Goal: Task Accomplishment & Management: Complete application form

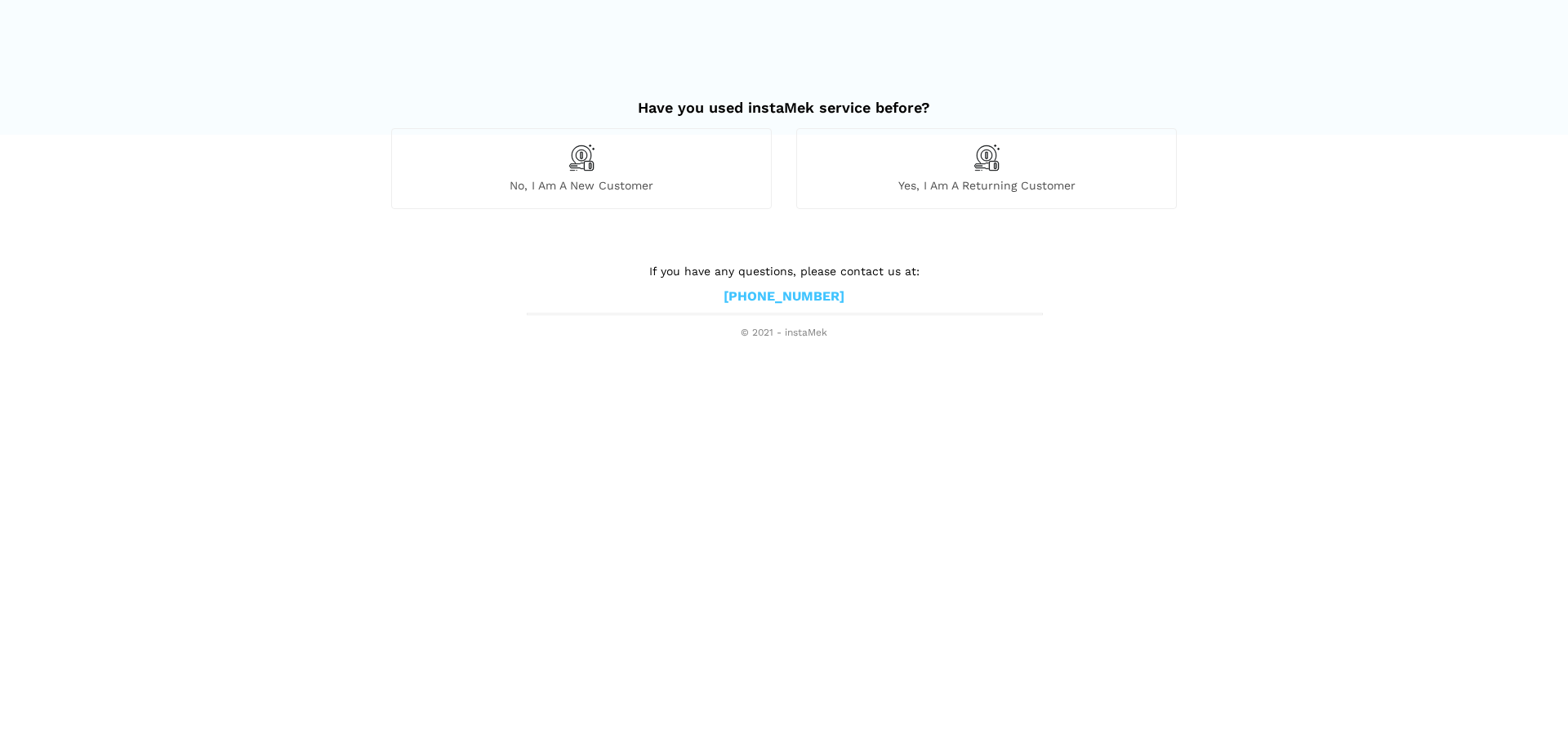
click at [590, 156] on img at bounding box center [581, 158] width 28 height 28
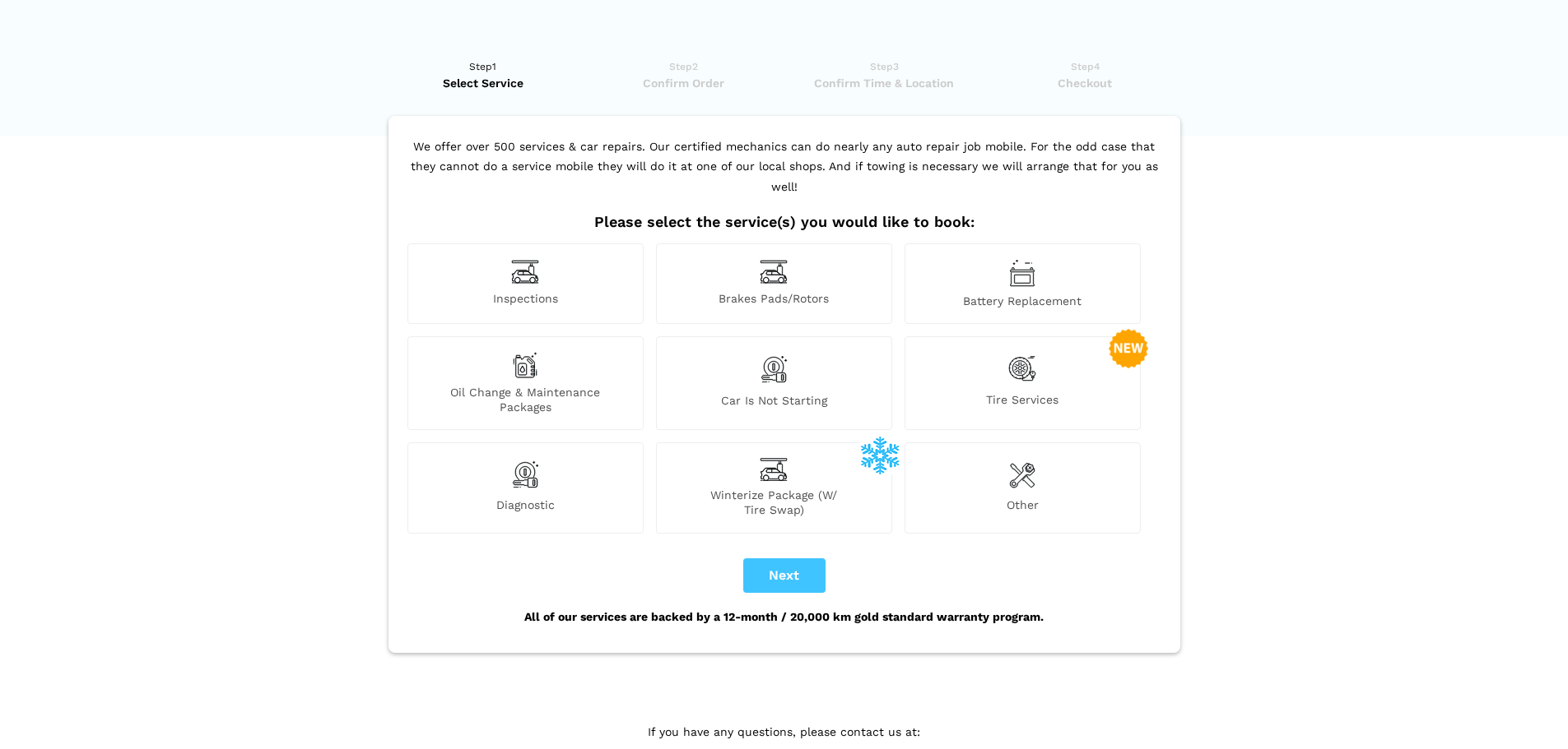
click at [811, 366] on div "Car is not starting" at bounding box center [774, 383] width 236 height 94
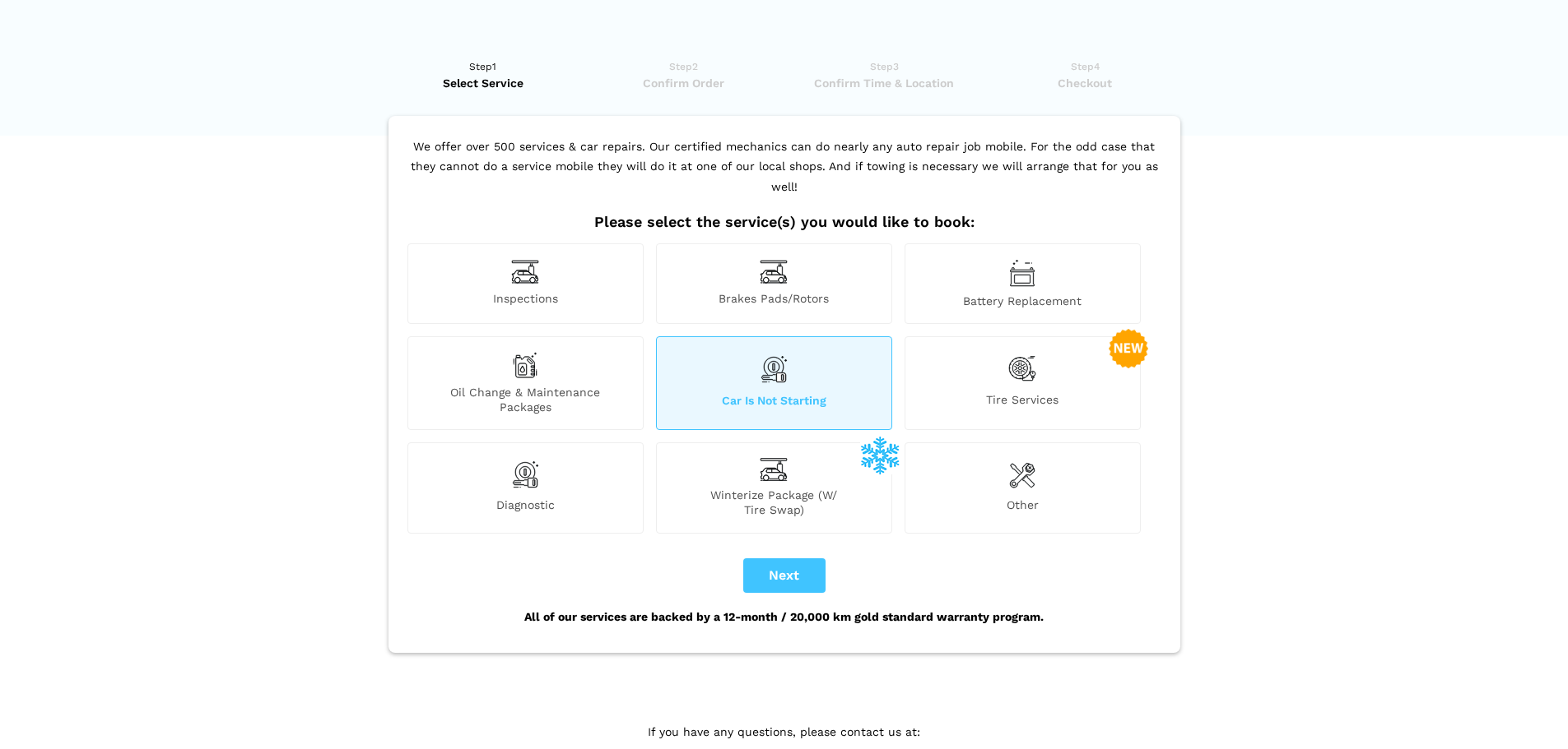
click at [995, 266] on div "Battery Replacement" at bounding box center [1023, 283] width 236 height 80
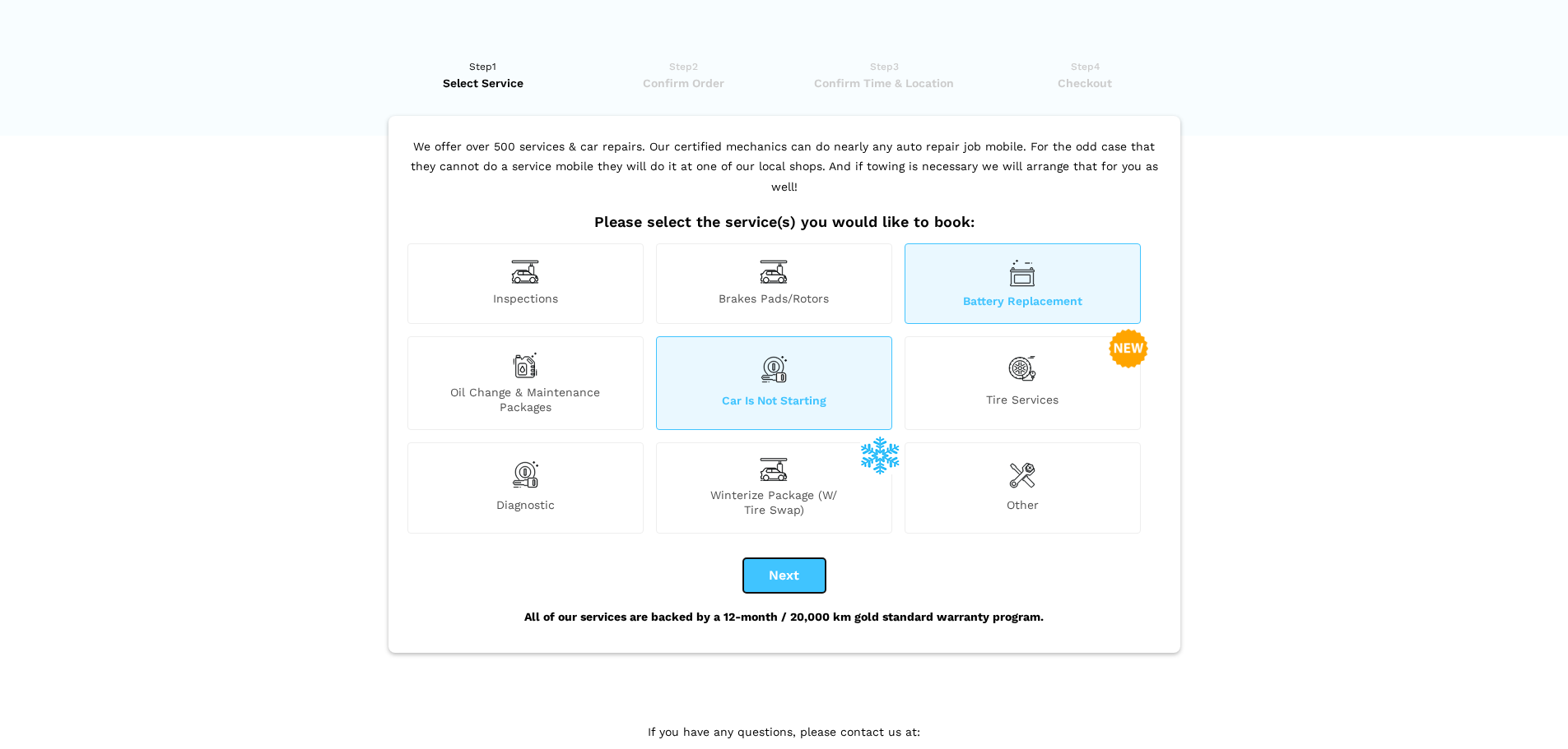
click at [793, 558] on button "Next" at bounding box center [784, 575] width 82 height 35
checkbox input "true"
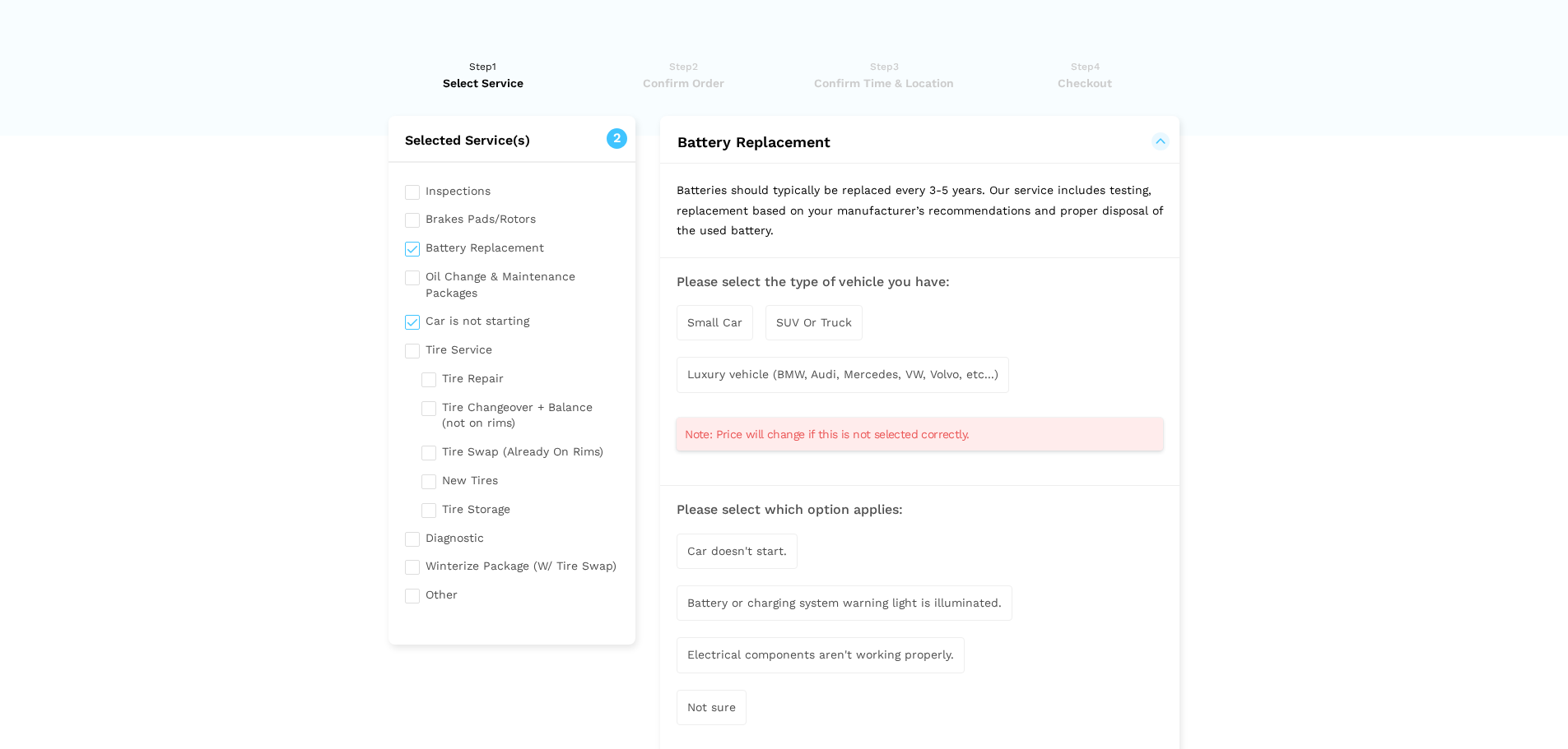
click at [716, 323] on span "Small Car" at bounding box center [715, 323] width 55 height 13
click at [752, 363] on div "Luxury vehicle (BMW, Audi, Mercedes, VW, Volvo, etc...)" at bounding box center [842, 377] width 332 height 36
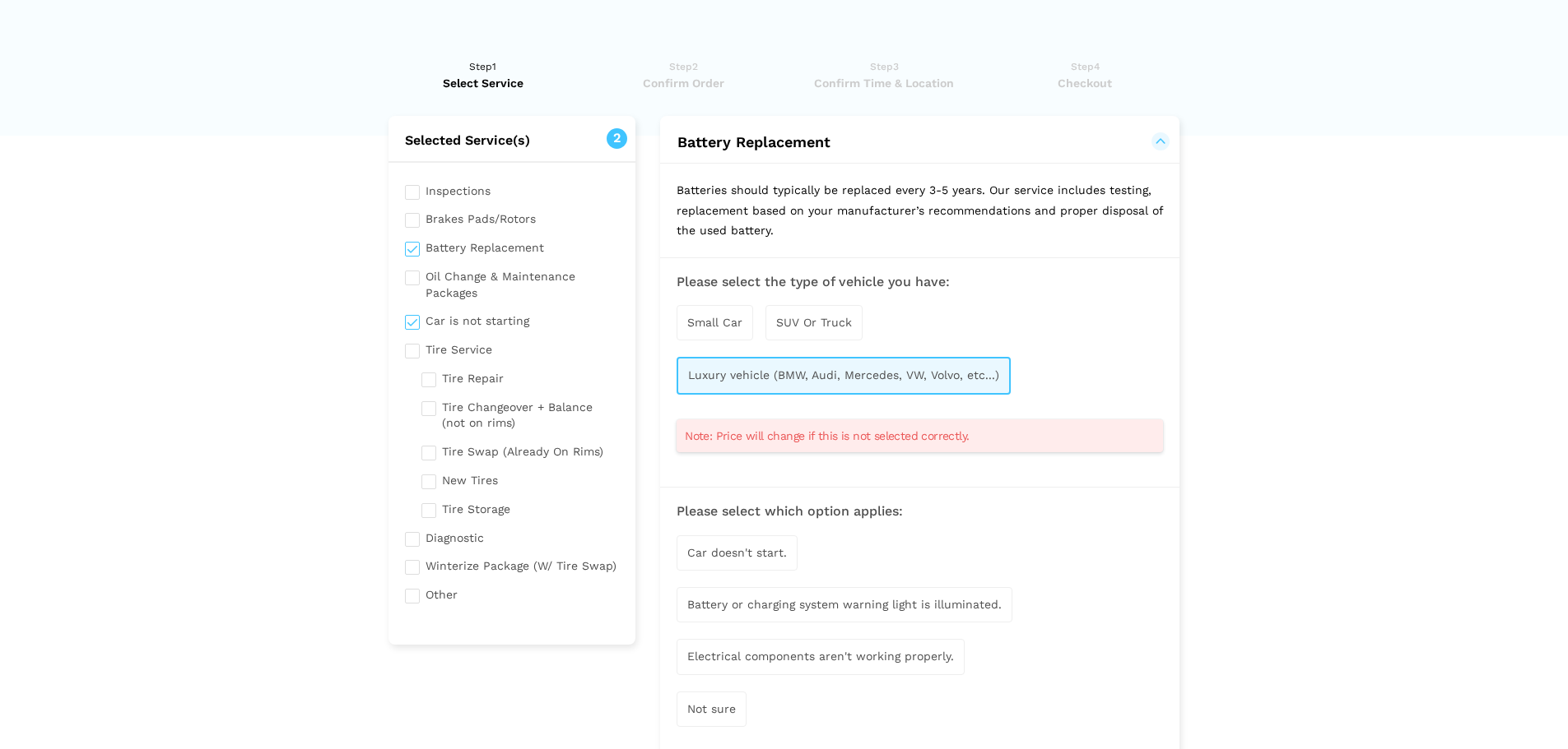
click at [865, 604] on span "Battery or charging system warning light is illuminated." at bounding box center [845, 605] width 314 height 13
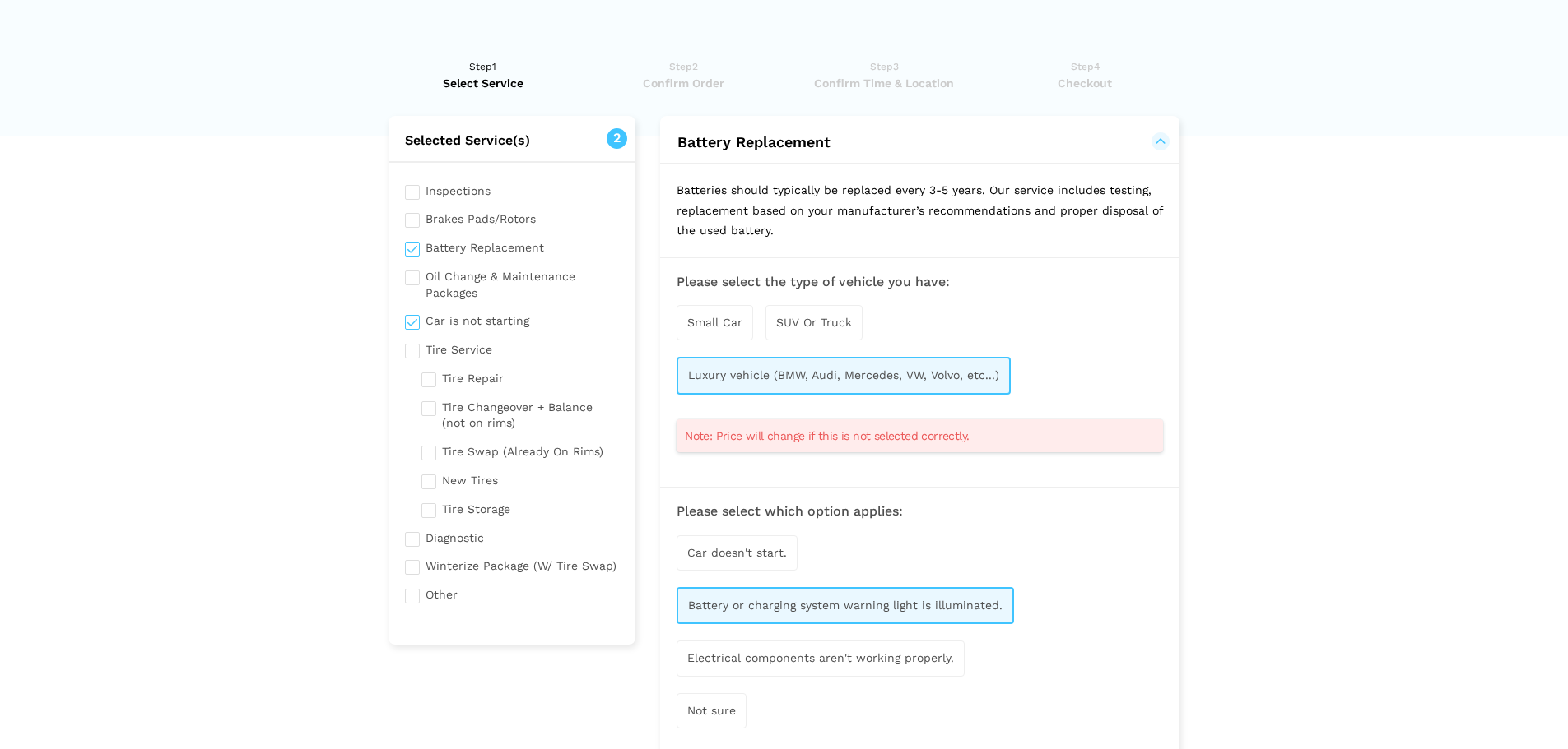
click at [740, 566] on div "Car doesn't start." at bounding box center [736, 554] width 121 height 36
click at [768, 655] on span "Electrical components aren't working properly." at bounding box center [820, 659] width 267 height 13
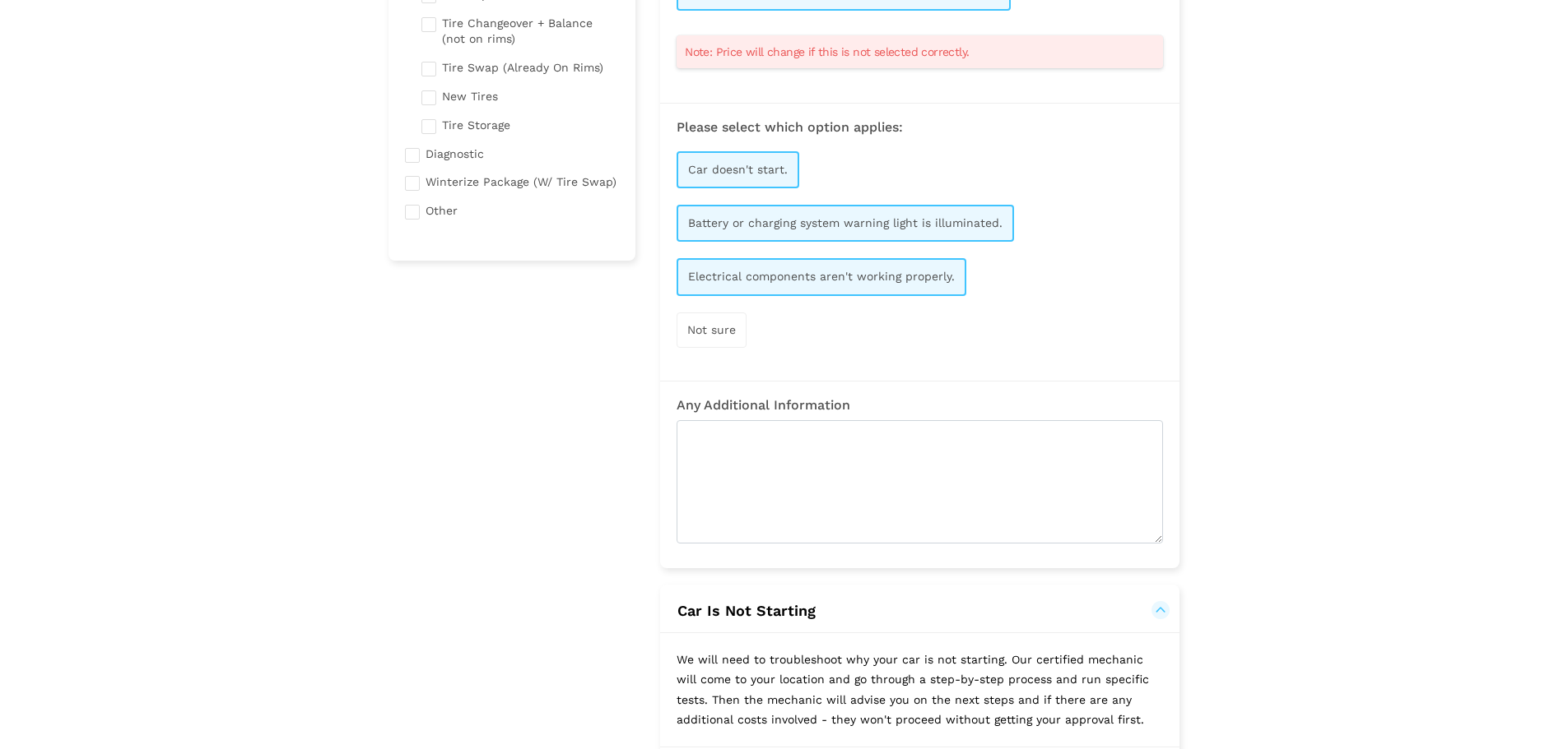
scroll to position [411, 0]
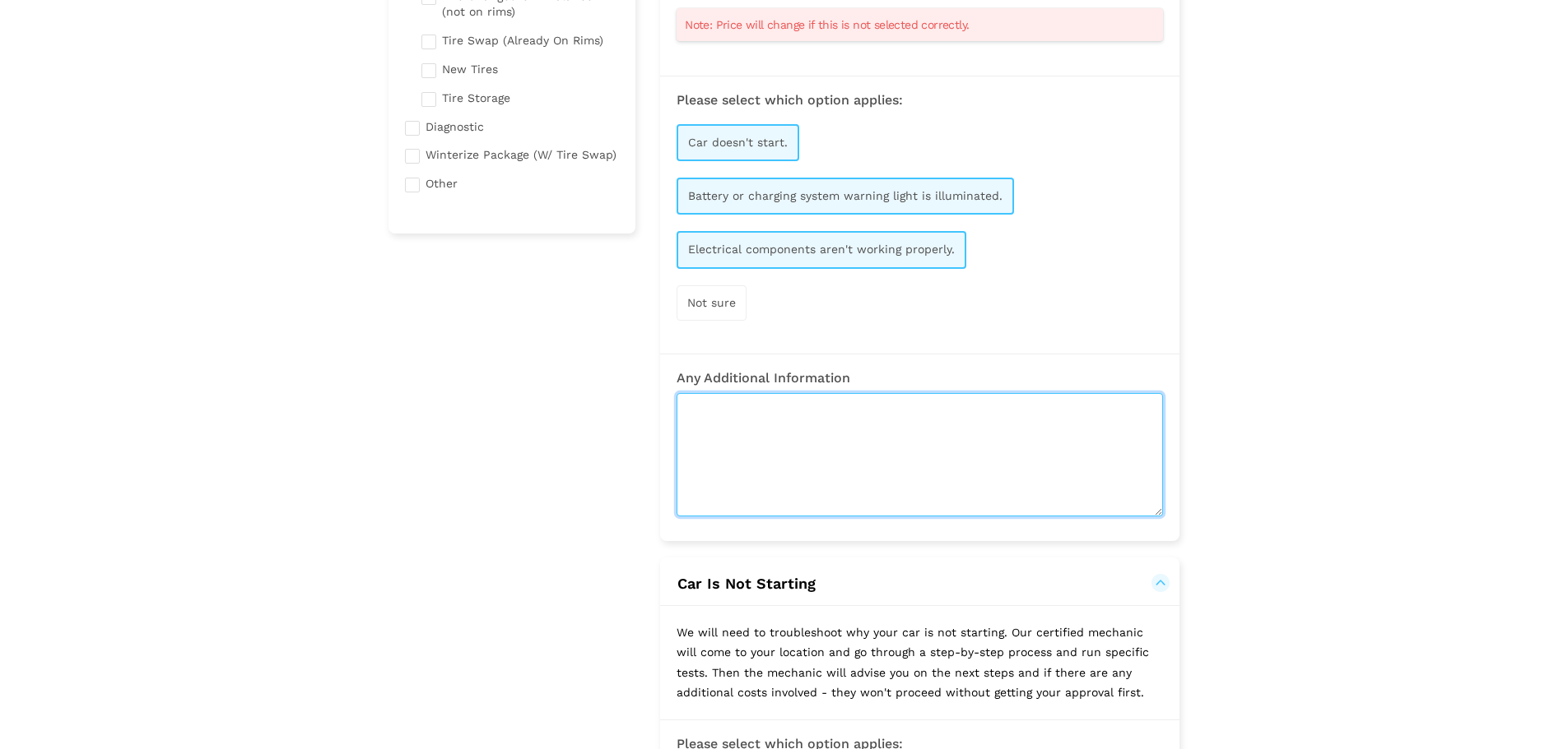
click at [779, 448] on textarea at bounding box center [920, 454] width 486 height 123
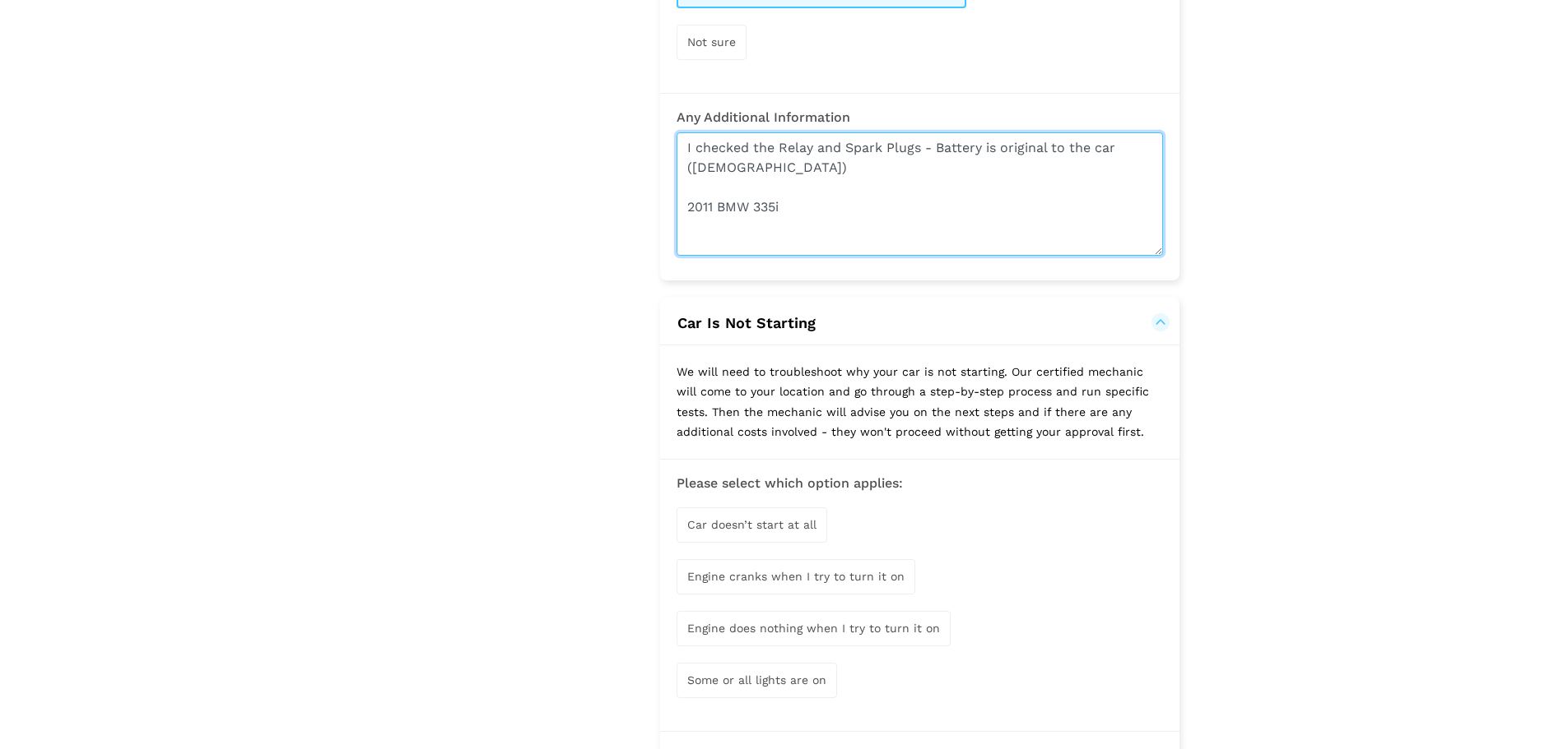
scroll to position [741, 0]
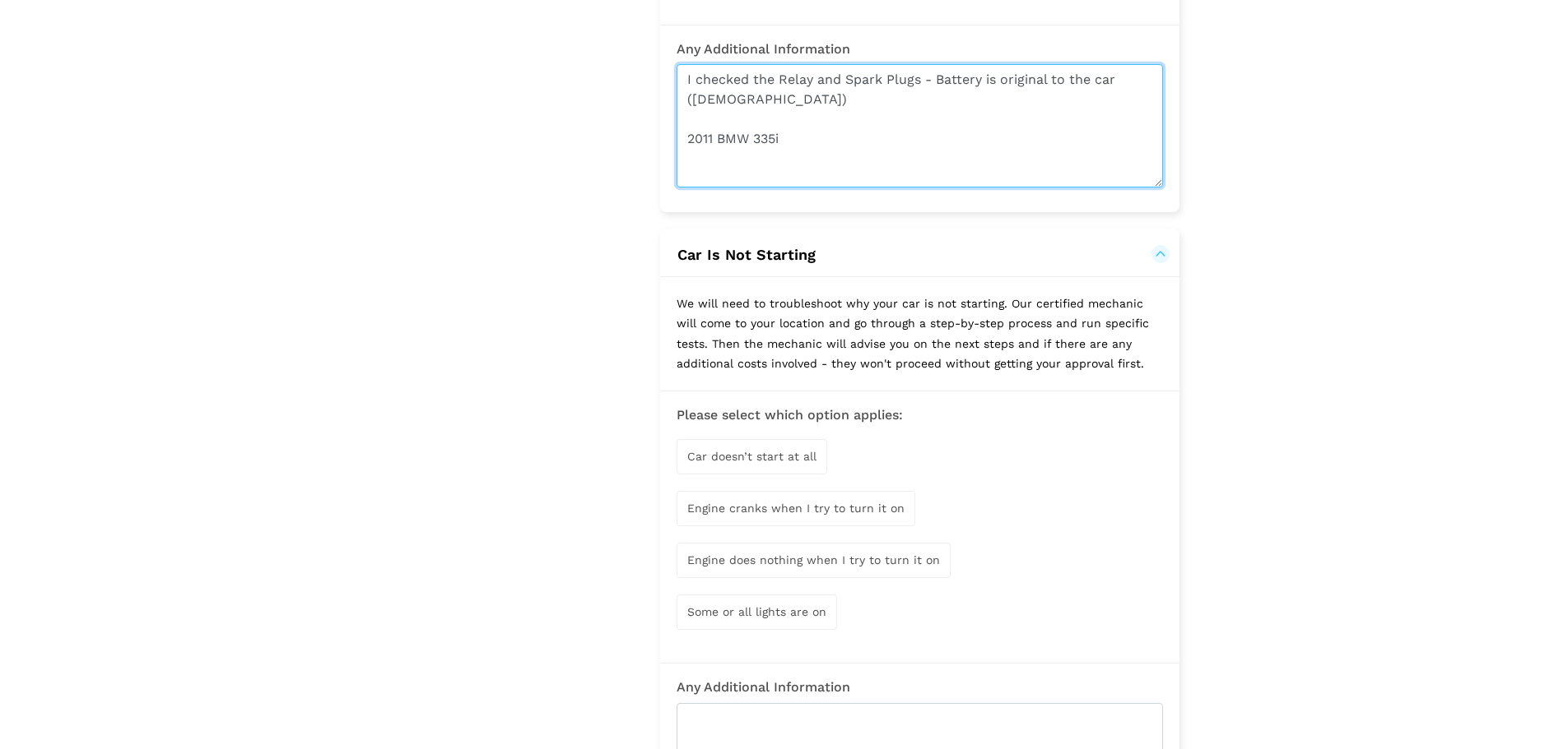
type textarea "I checked the Relay and Spark Plugs - Battery is original to the car ([DEMOGRAP…"
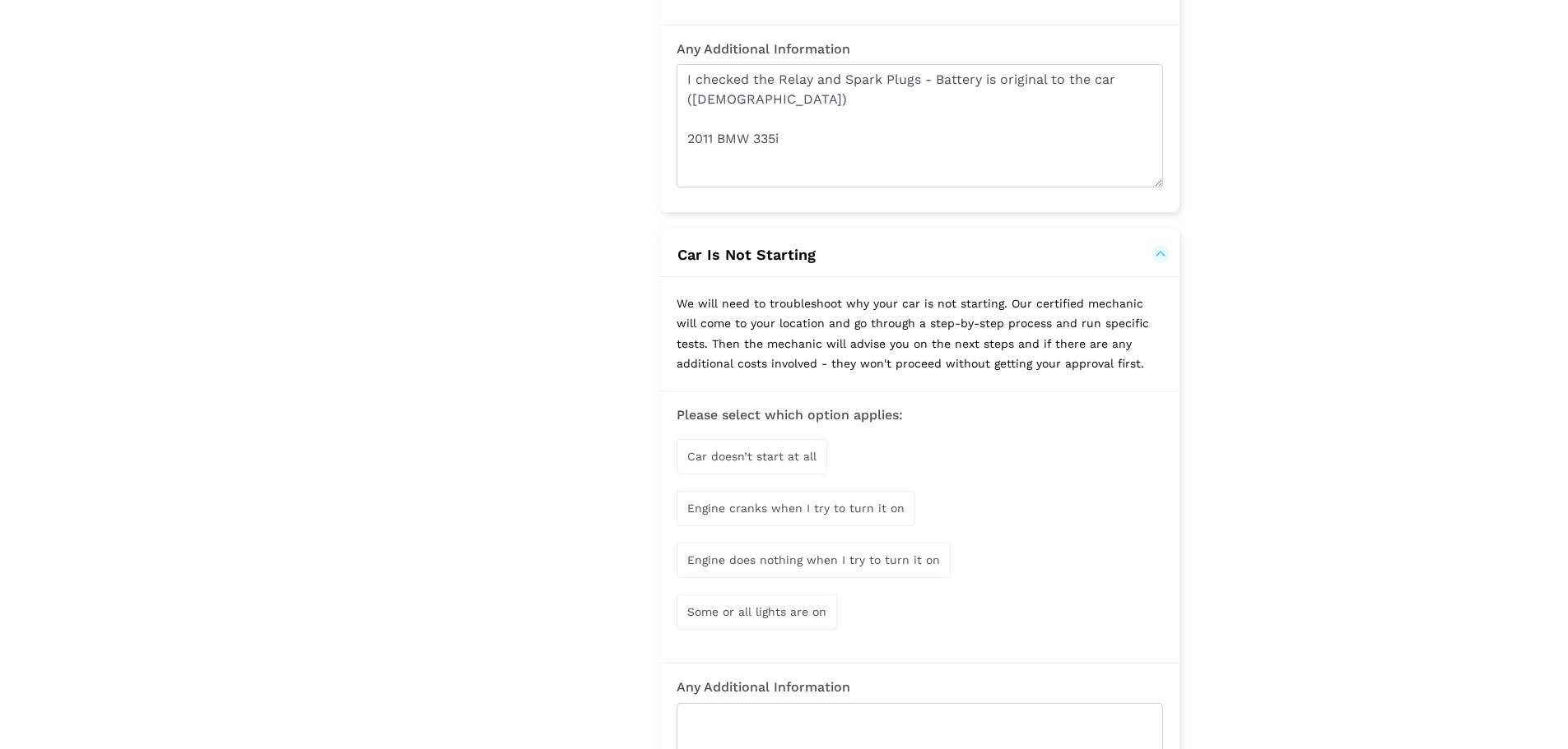
click at [781, 473] on div "Car doesn’t start at all" at bounding box center [751, 457] width 151 height 36
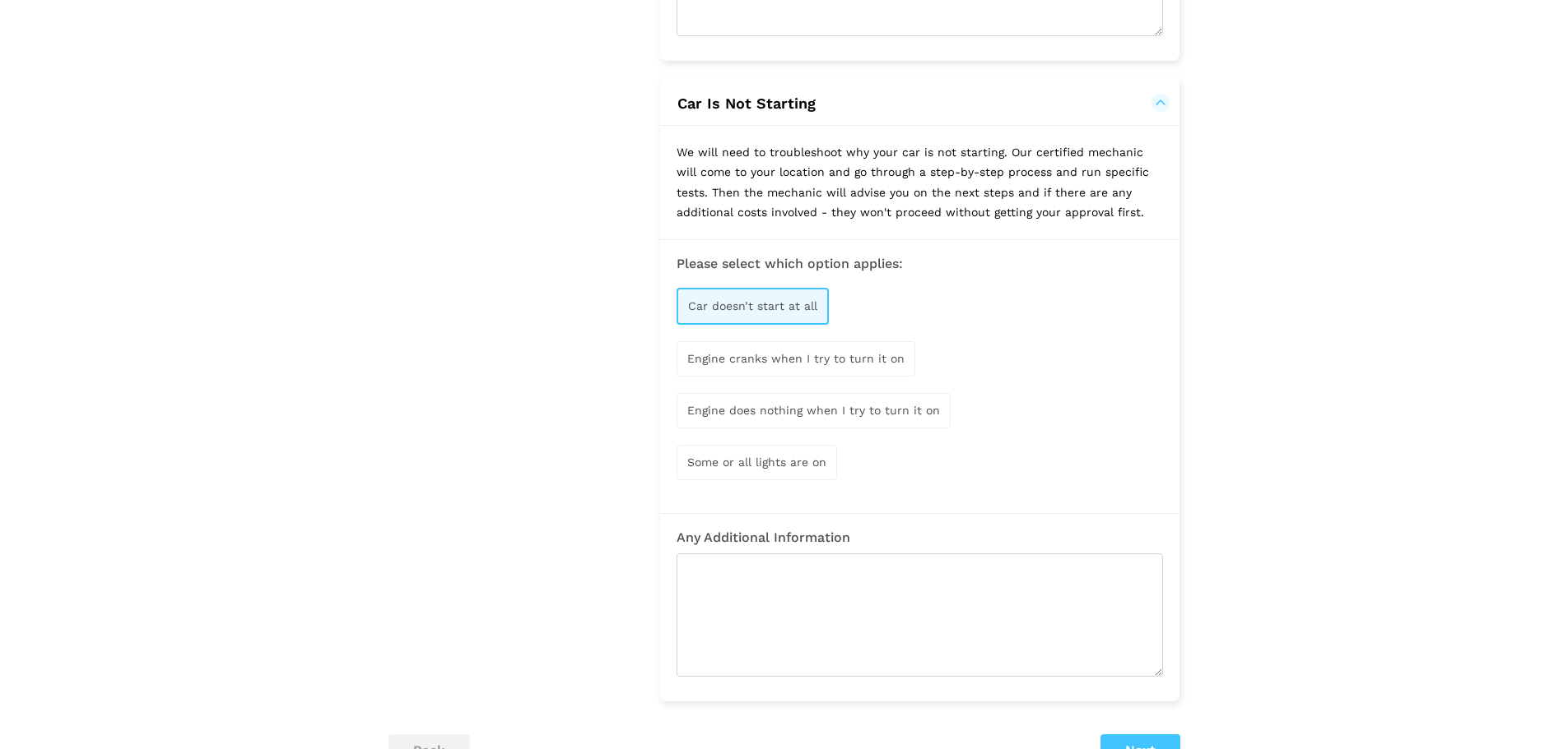
scroll to position [905, 0]
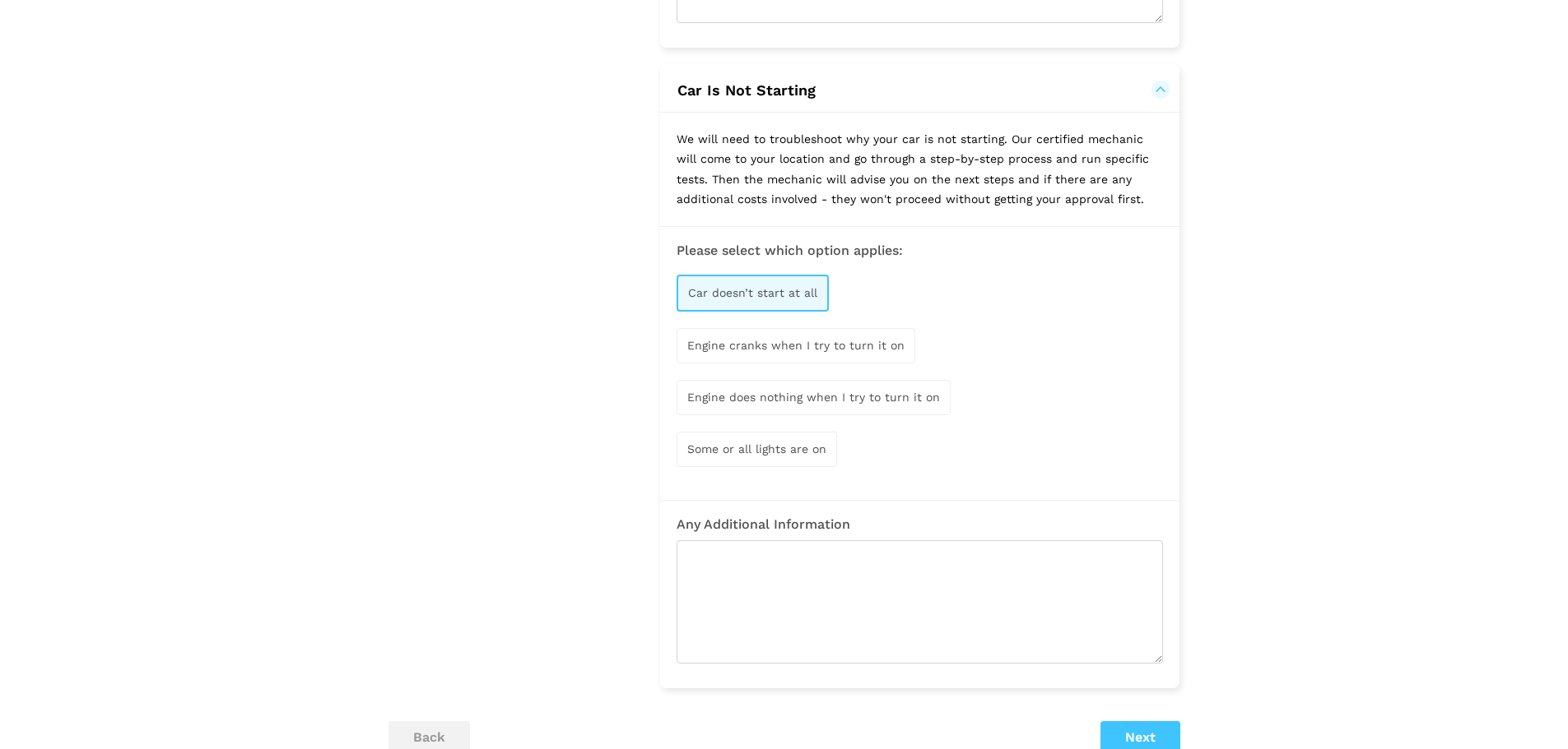
click at [894, 398] on span "Engine does nothing when I try to turn it on" at bounding box center [814, 397] width 253 height 13
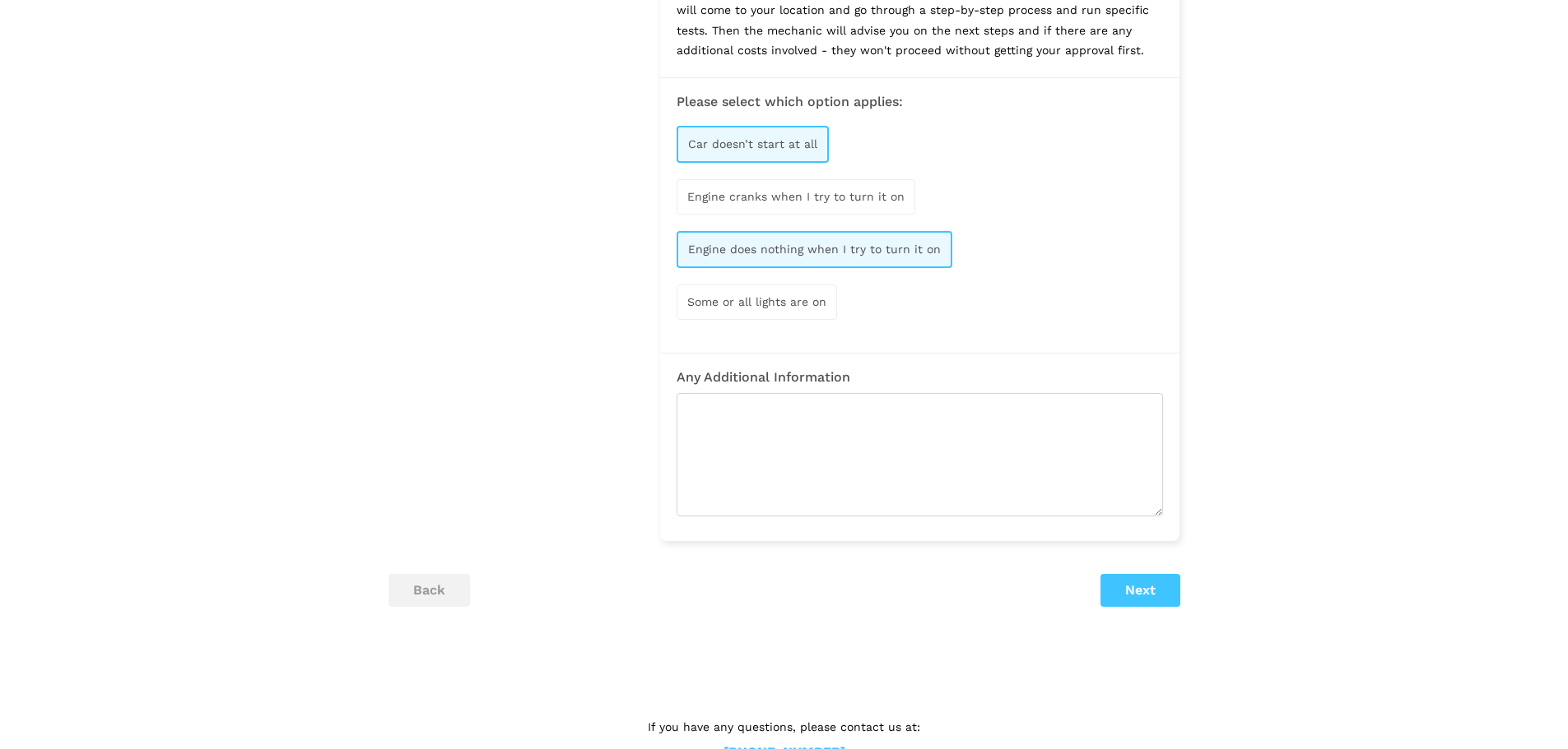
scroll to position [1102, 0]
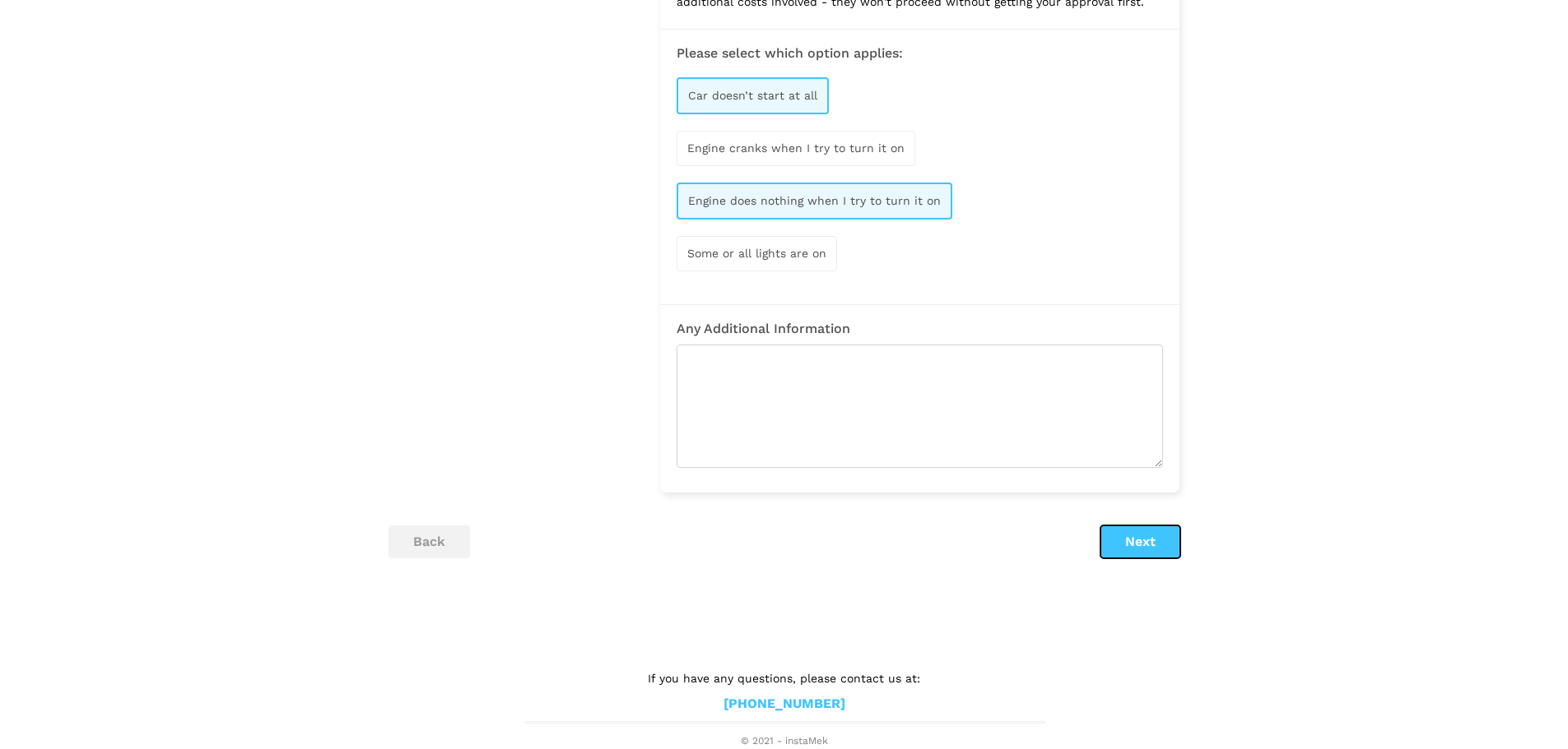
click at [1169, 547] on button "Next" at bounding box center [1140, 541] width 80 height 33
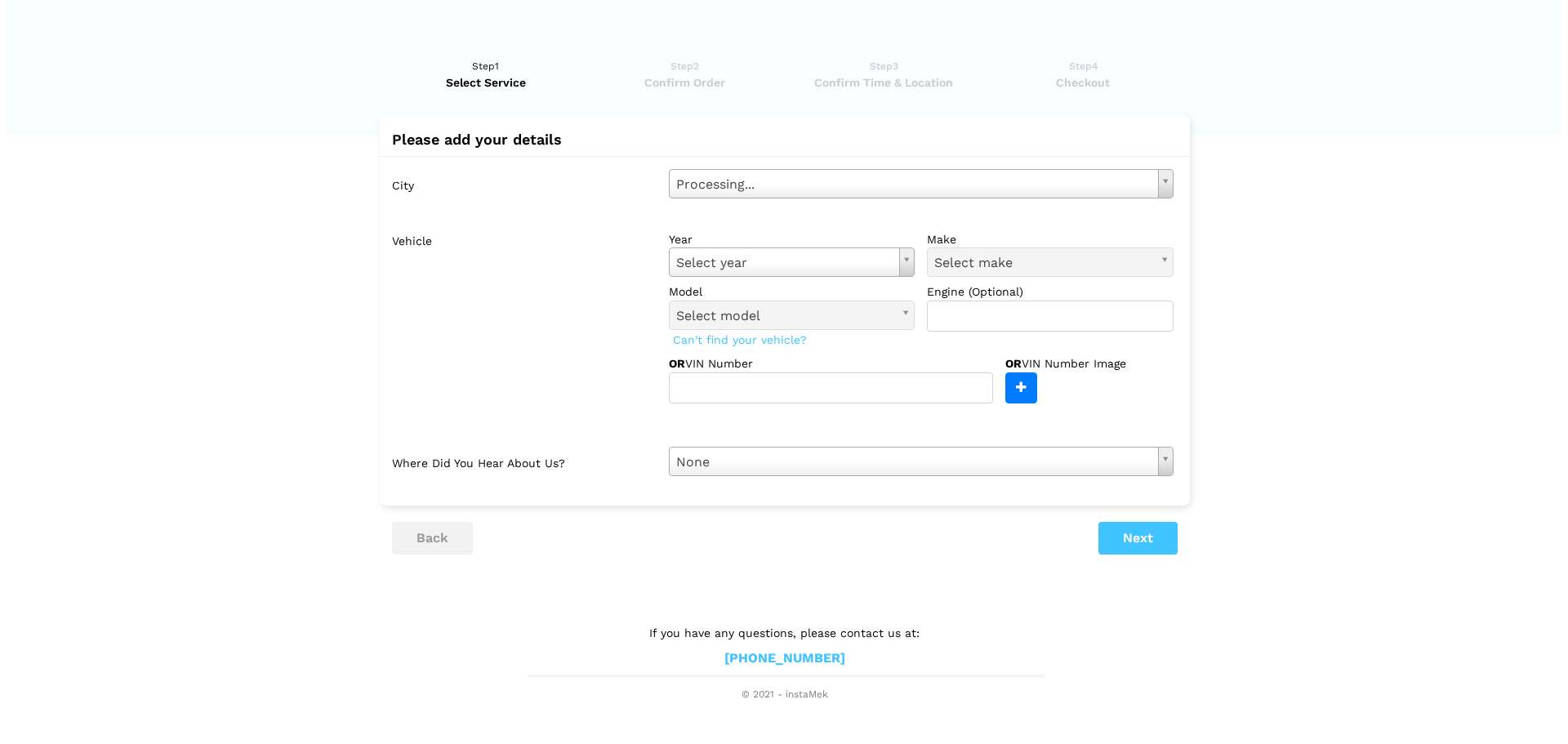
scroll to position [0, 0]
click at [816, 199] on div "City Select city Select city [GEOGRAPHIC_DATA]- [GEOGRAPHIC_DATA] - [GEOGRAPHIC…" at bounding box center [784, 322] width 810 height 333
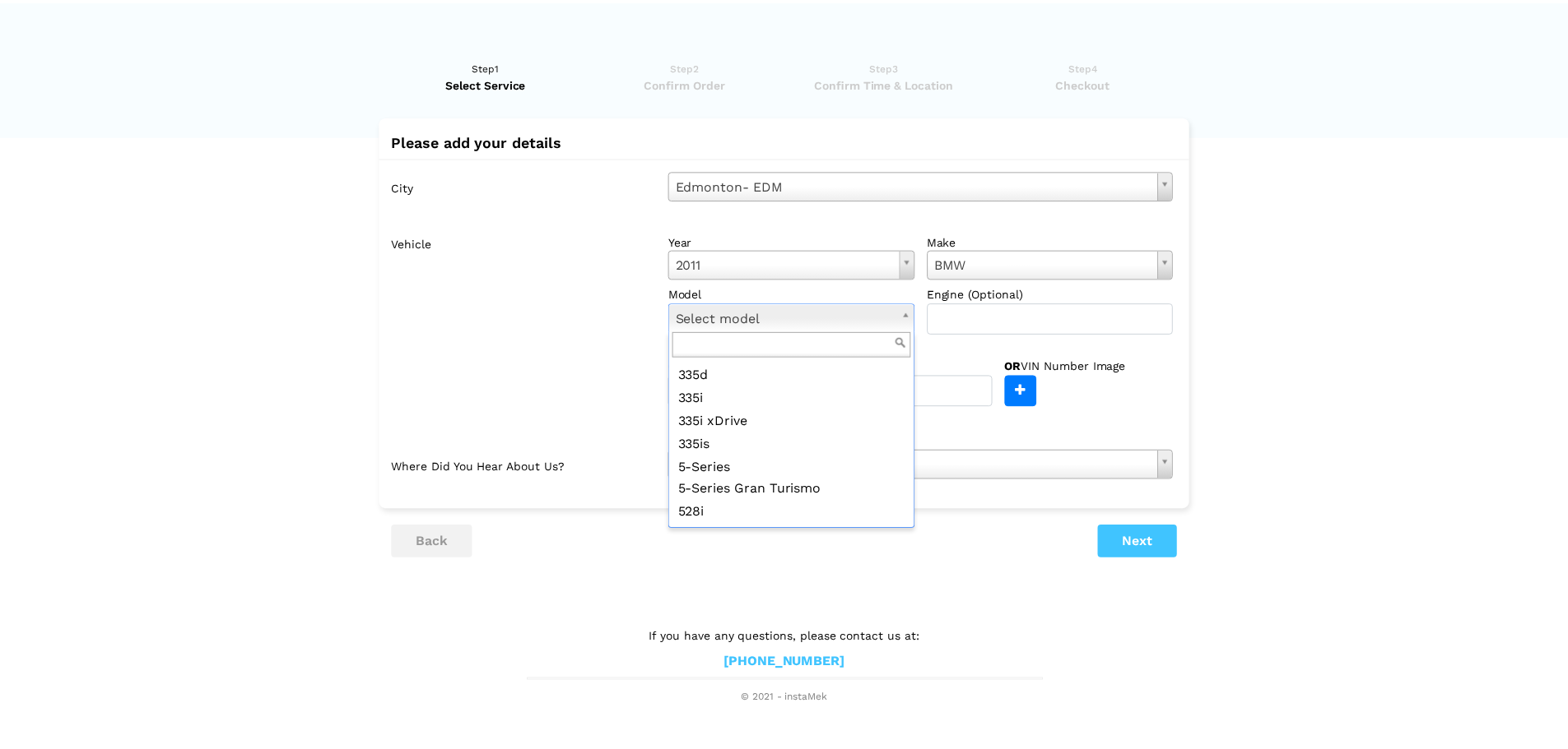
scroll to position [329, 0]
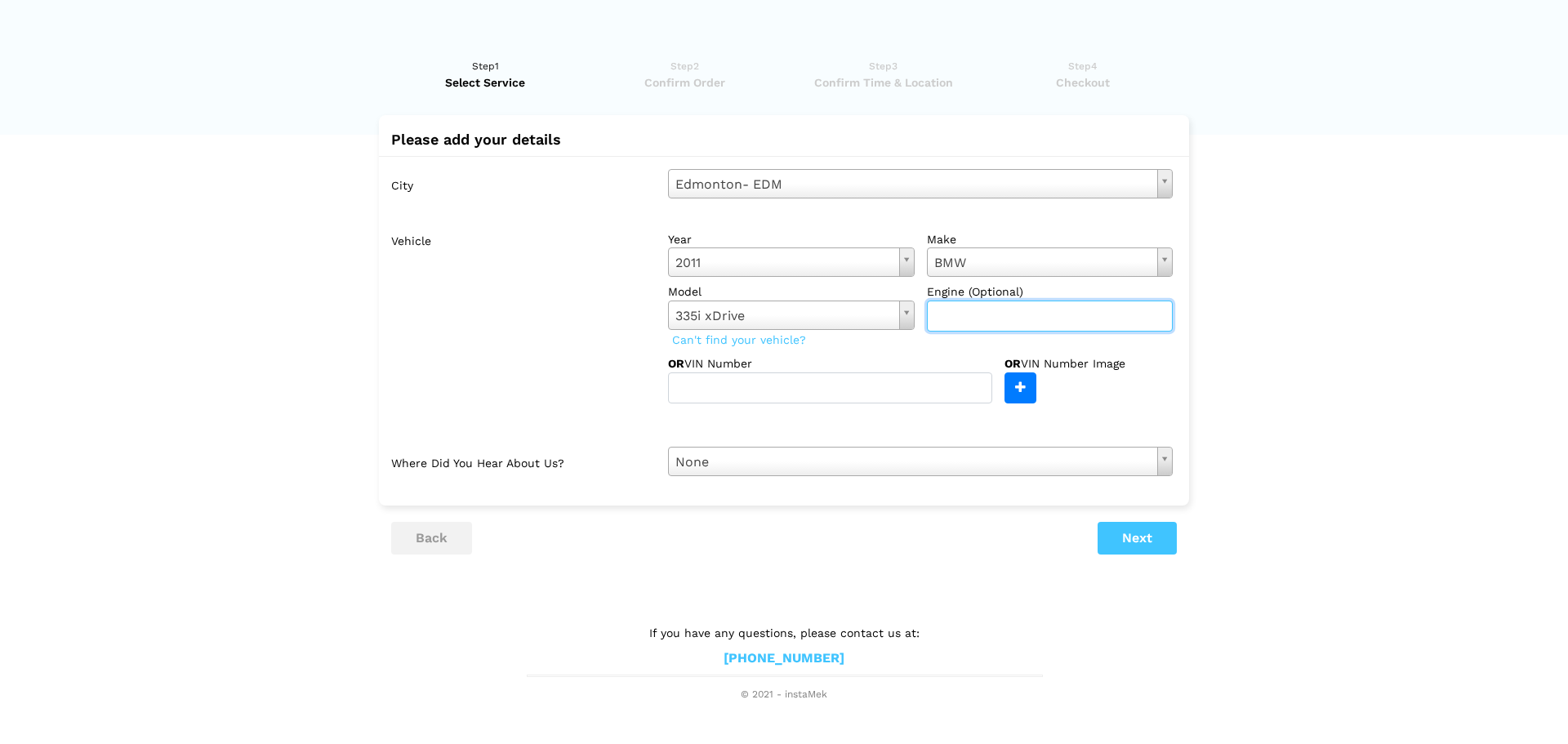
click at [1012, 310] on input "text" at bounding box center [1050, 316] width 247 height 31
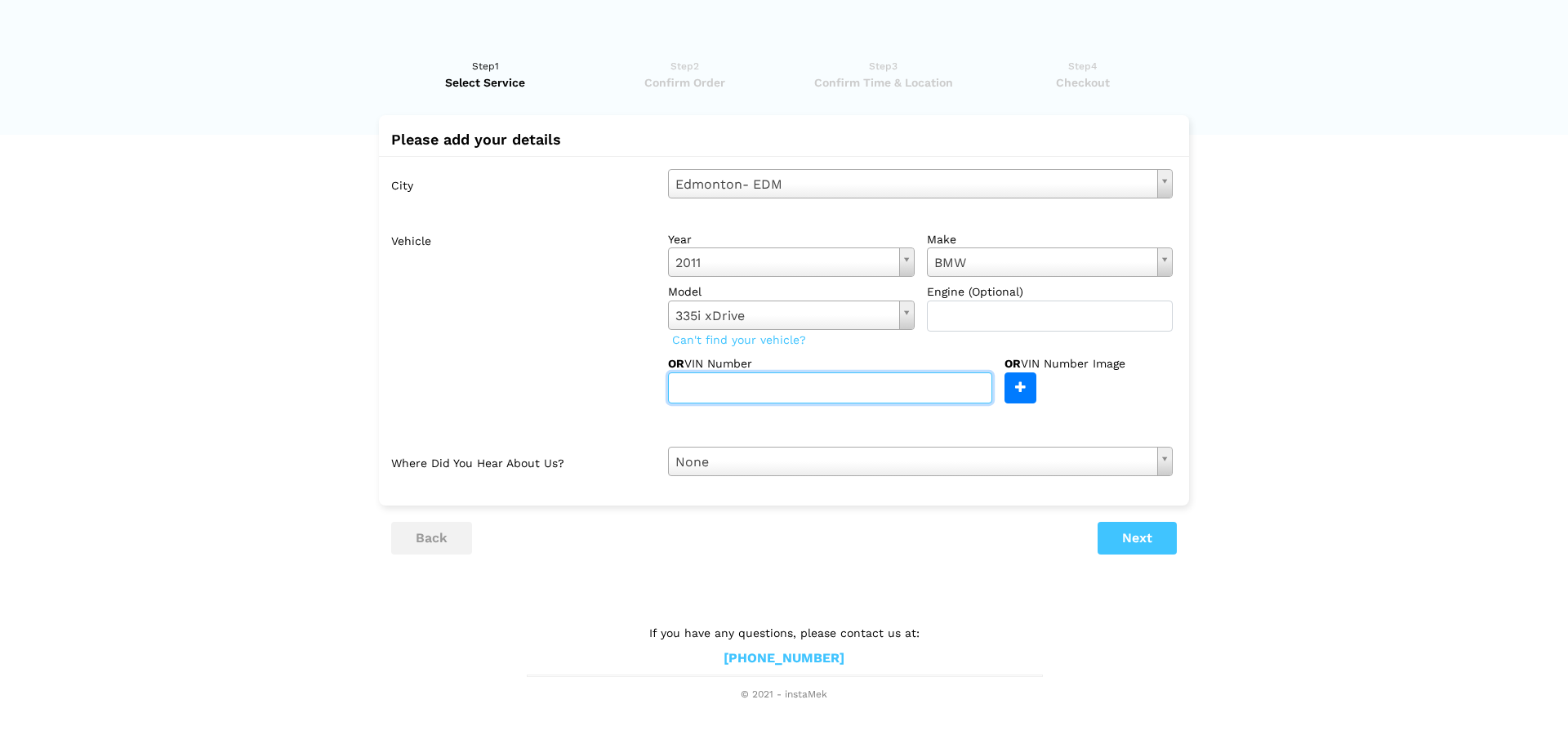
click at [766, 379] on input "text" at bounding box center [830, 387] width 324 height 31
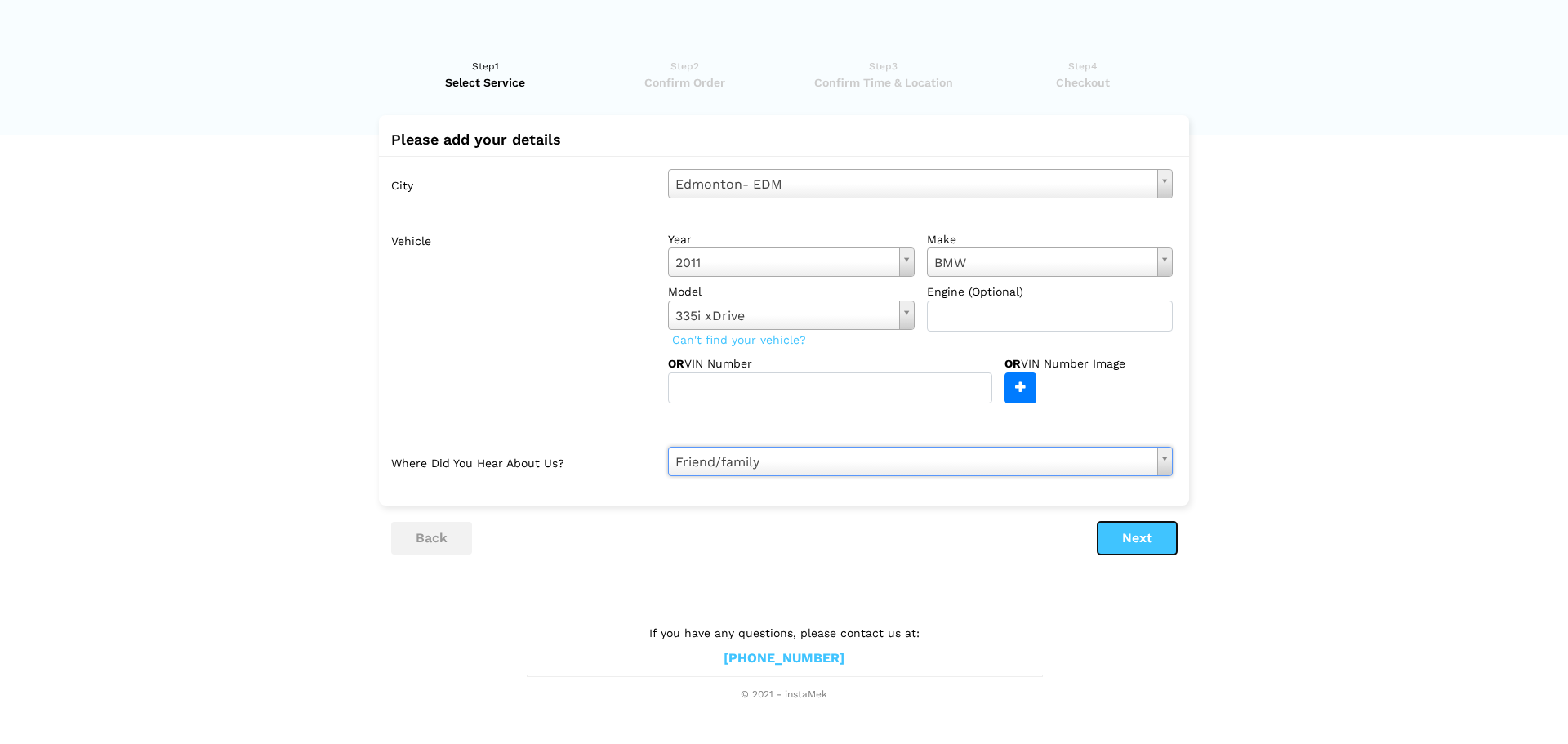
click at [1124, 543] on button "Next" at bounding box center [1136, 538] width 79 height 33
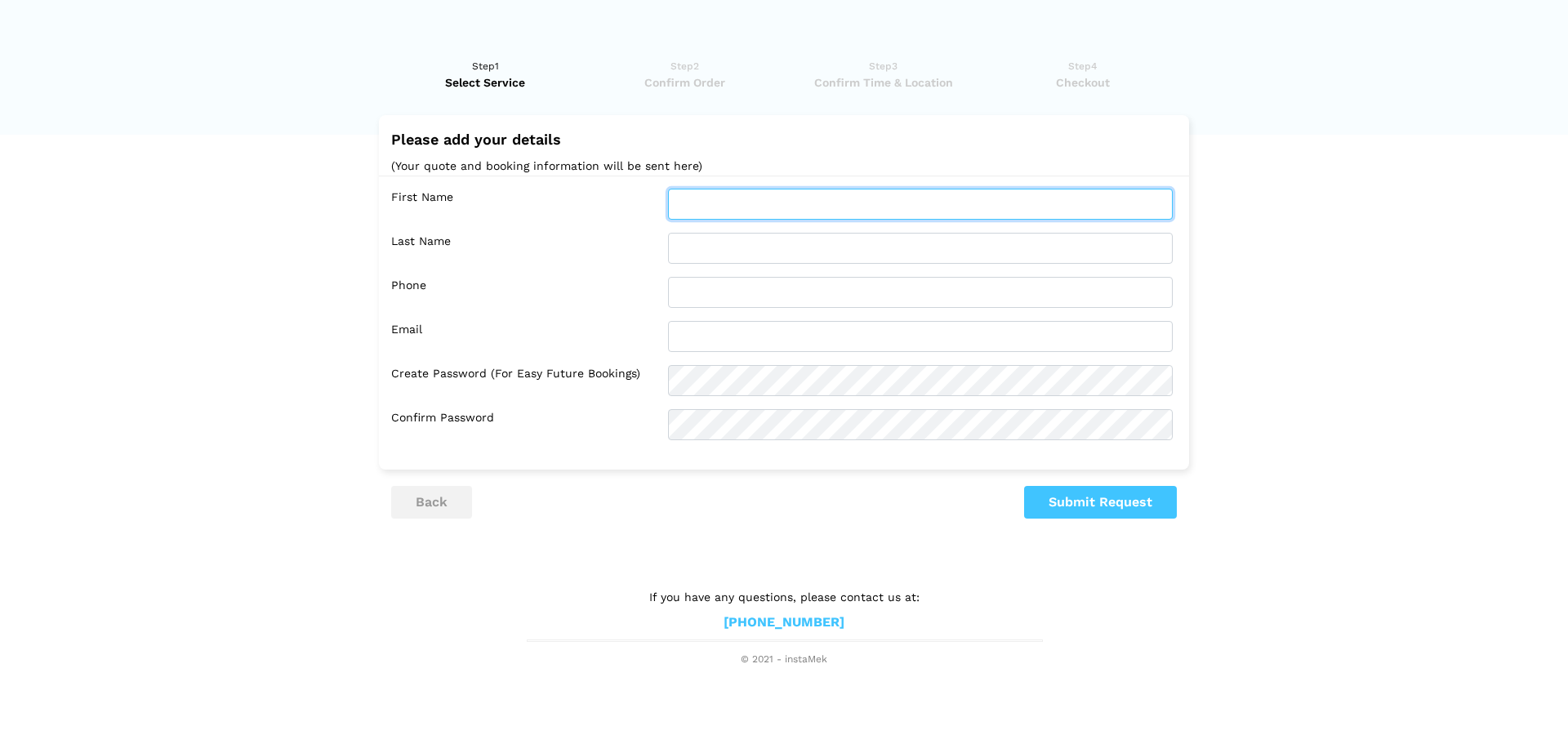
click at [810, 215] on input "text" at bounding box center [921, 203] width 505 height 31
type input "Naeem"
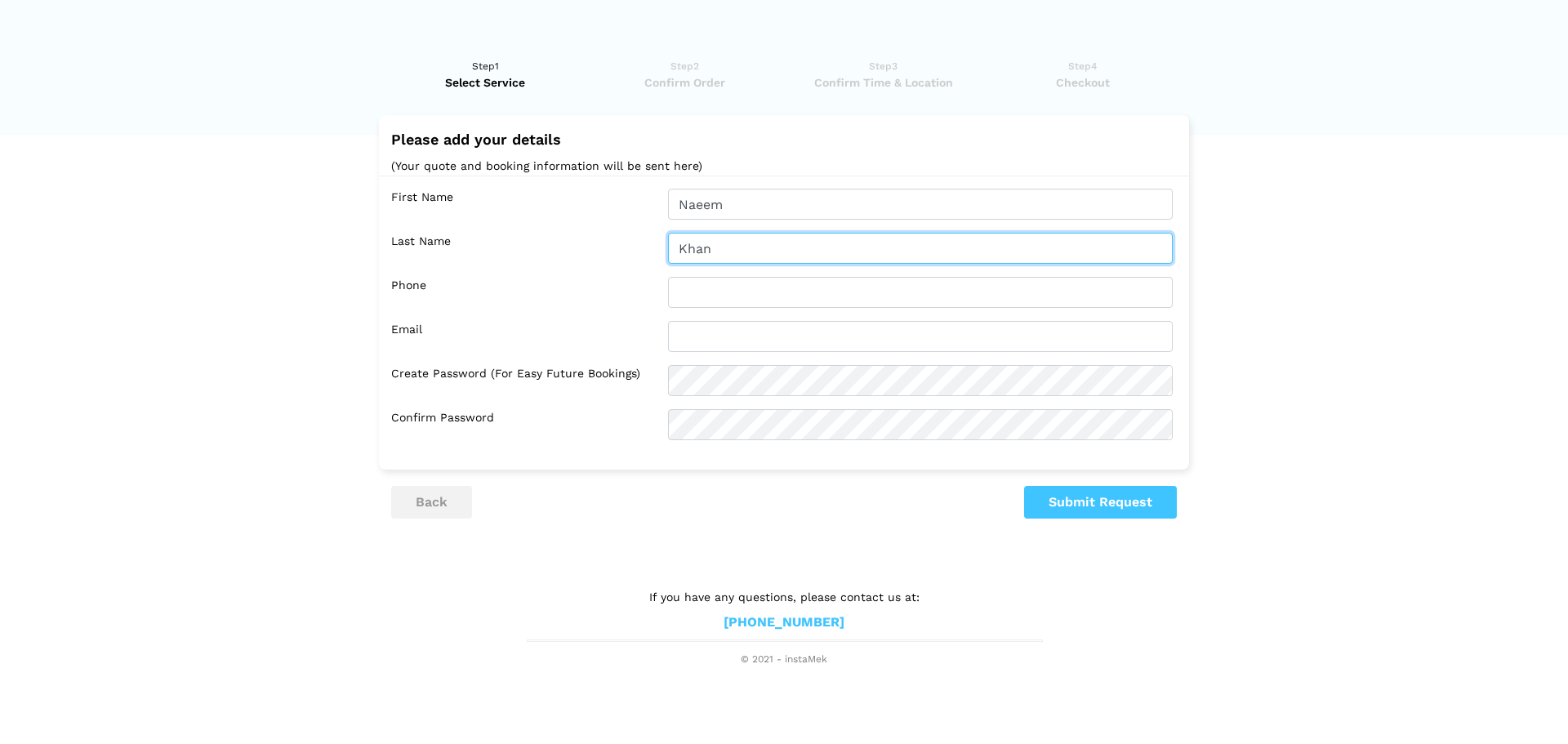
type input "Khan"
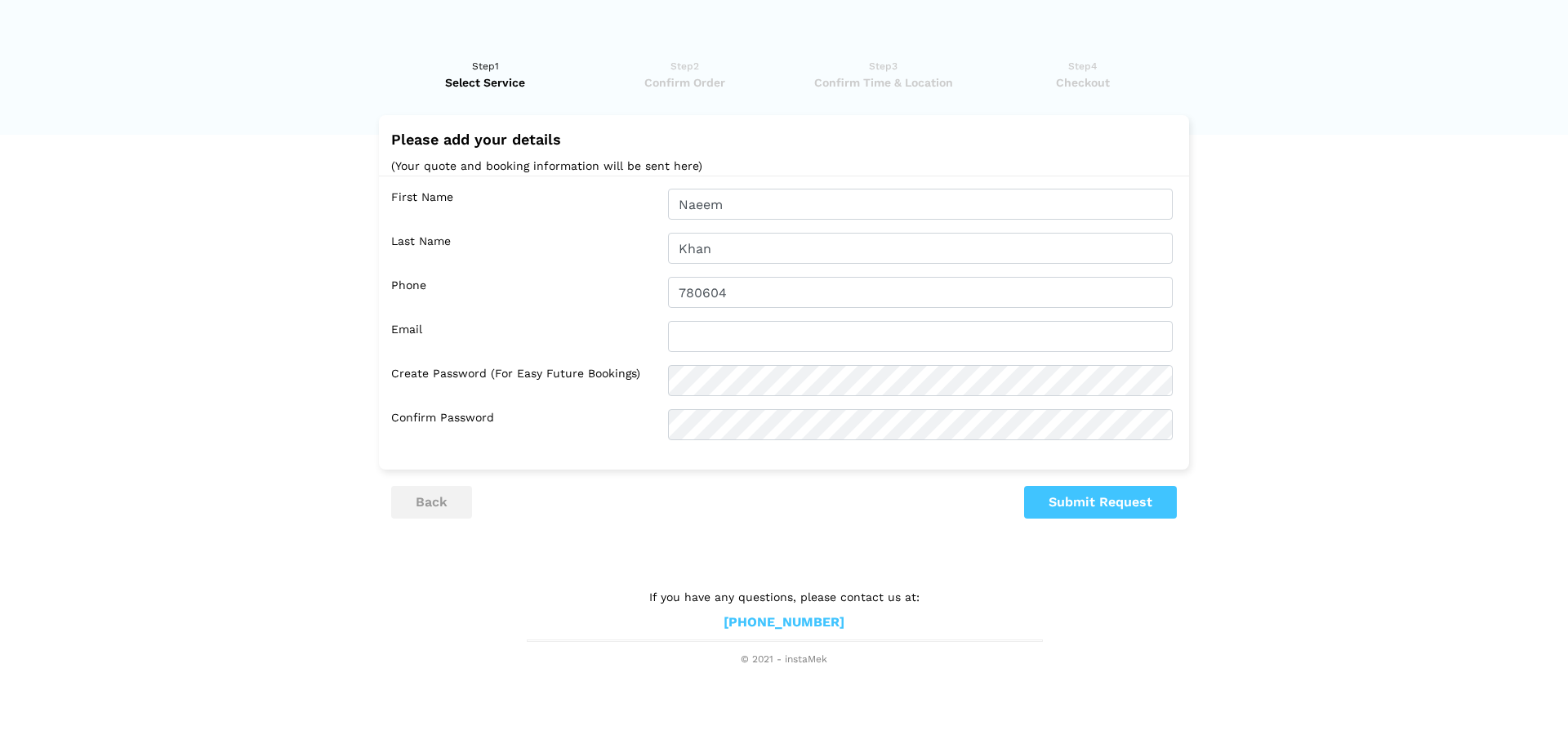
drag, startPoint x: 1189, startPoint y: 278, endPoint x: 1567, endPoint y: 489, distance: 432.9
click at [1240, 310] on lik "Have you used instaMek service before? No, I am a new customer Yes, I am a retu…" at bounding box center [784, 355] width 1568 height 626
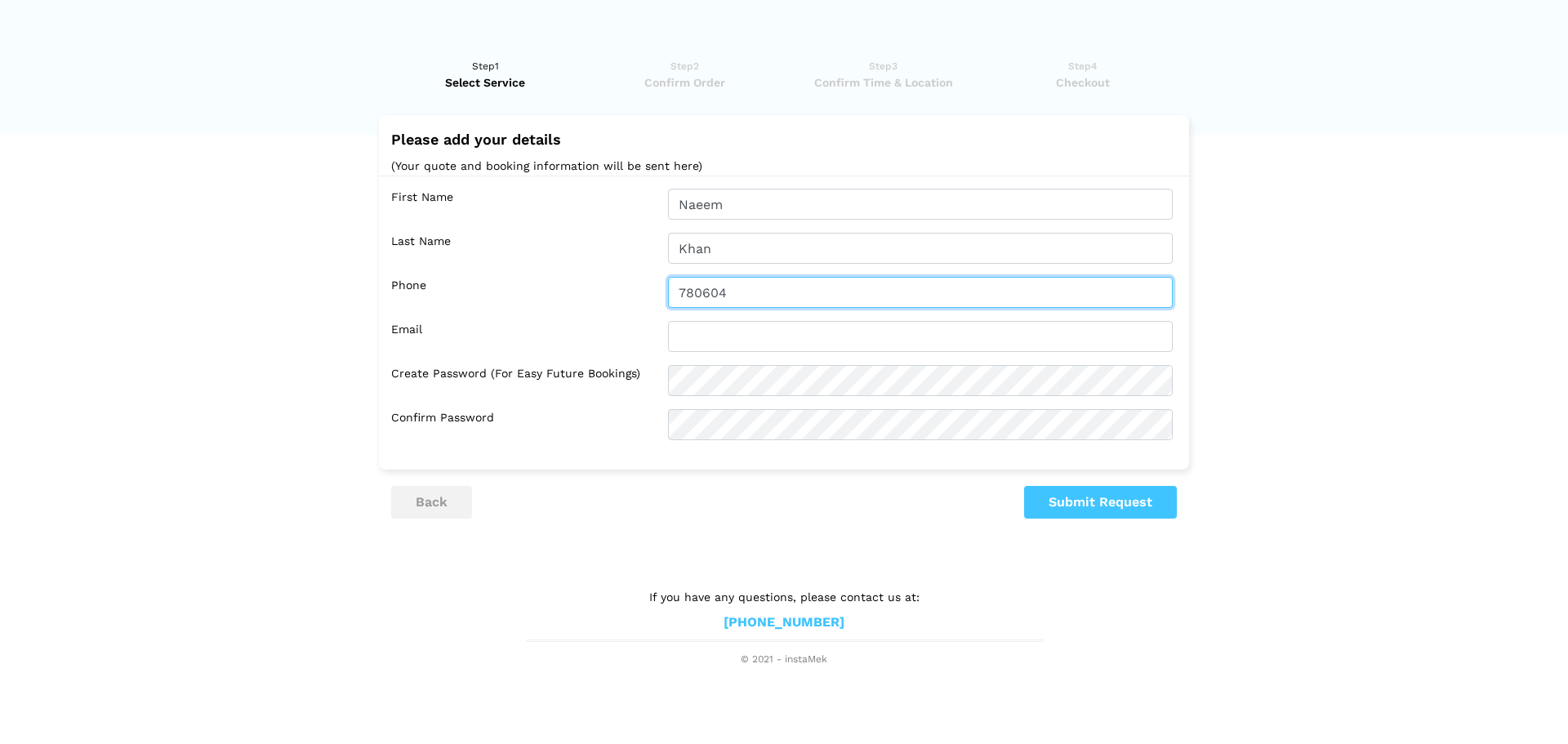
click at [776, 284] on input "780604" at bounding box center [921, 292] width 505 height 31
type input "7806048617"
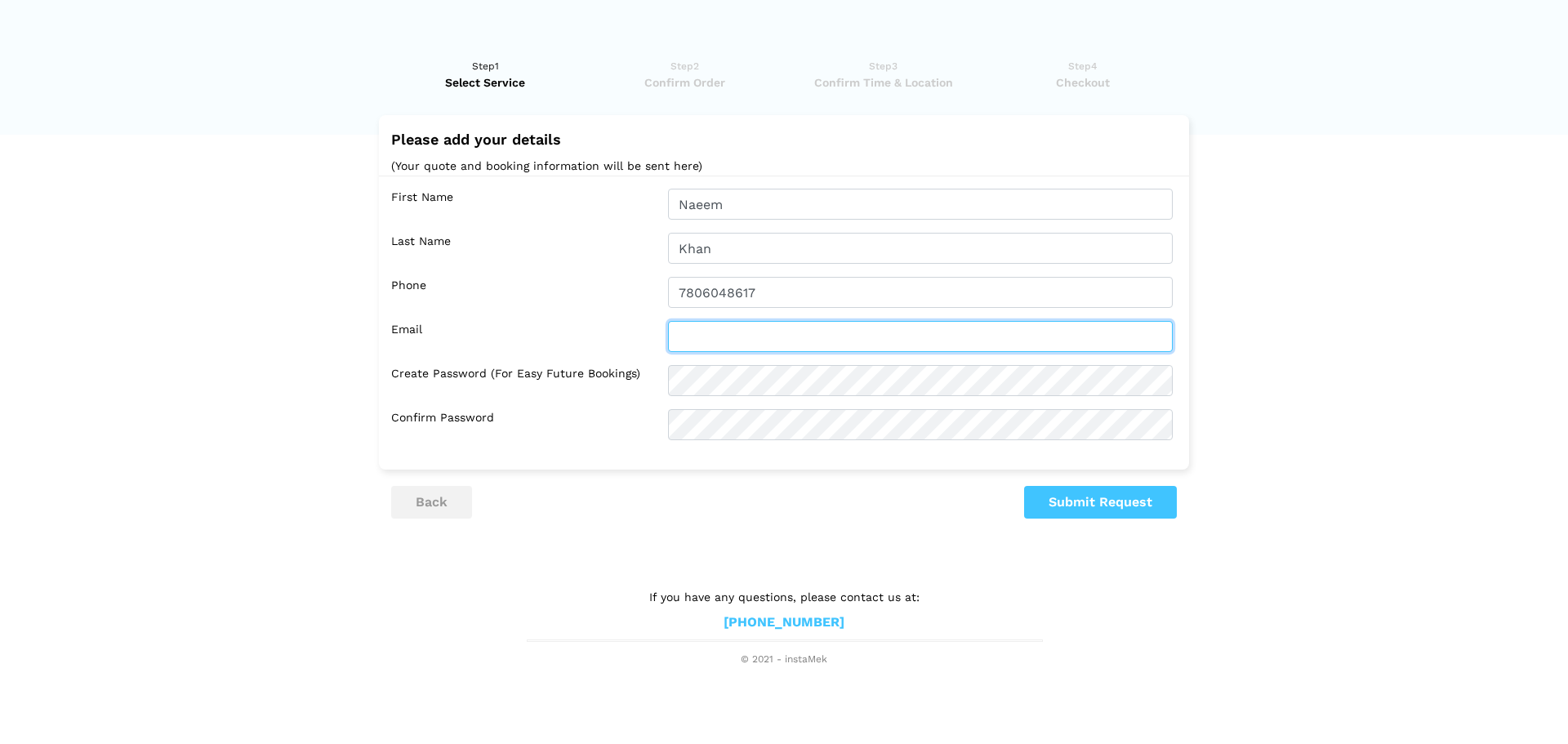
click at [734, 339] on input "text" at bounding box center [921, 336] width 505 height 31
type input "[EMAIL_ADDRESS][DOMAIN_NAME]"
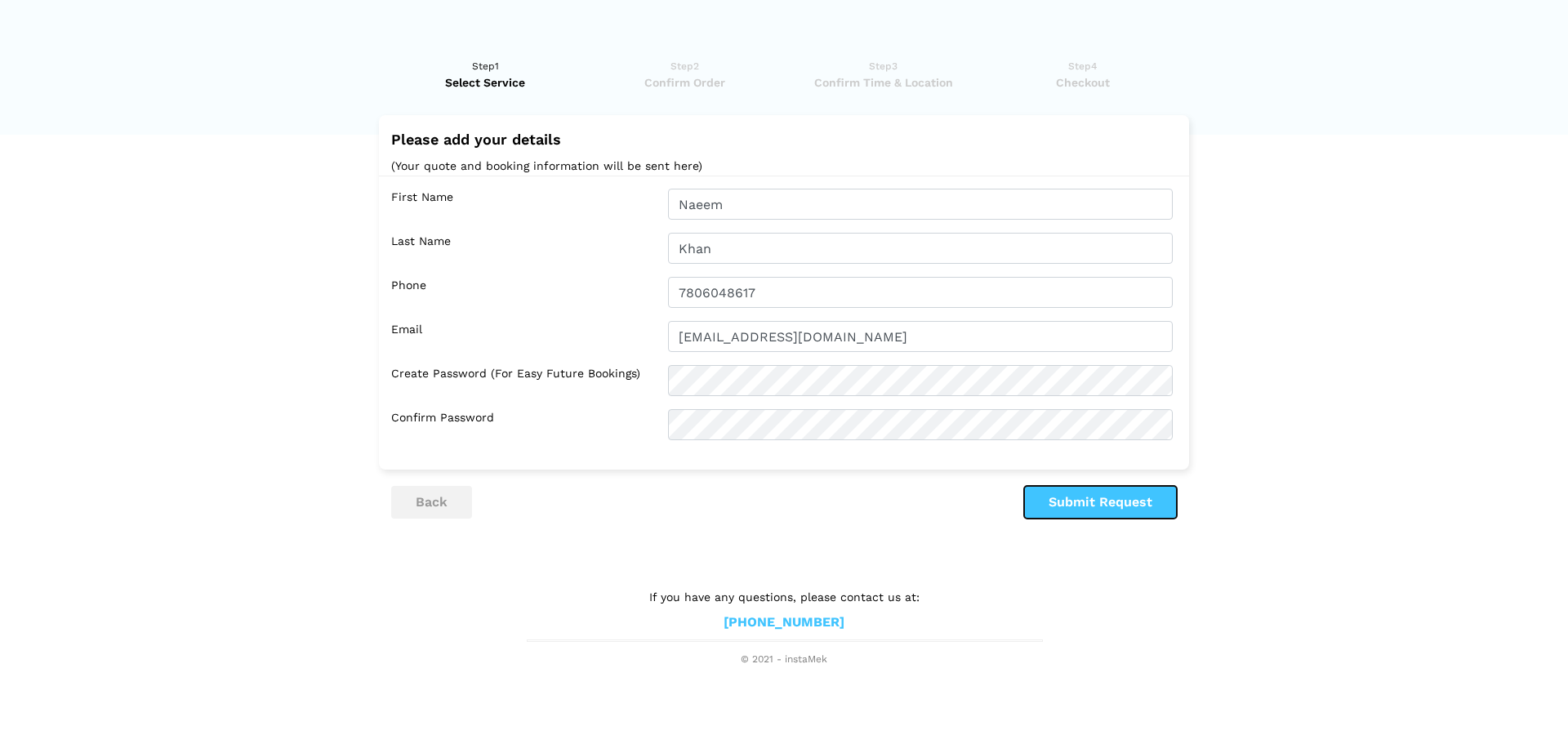
click at [1095, 497] on button "Submit Request" at bounding box center [1100, 502] width 152 height 33
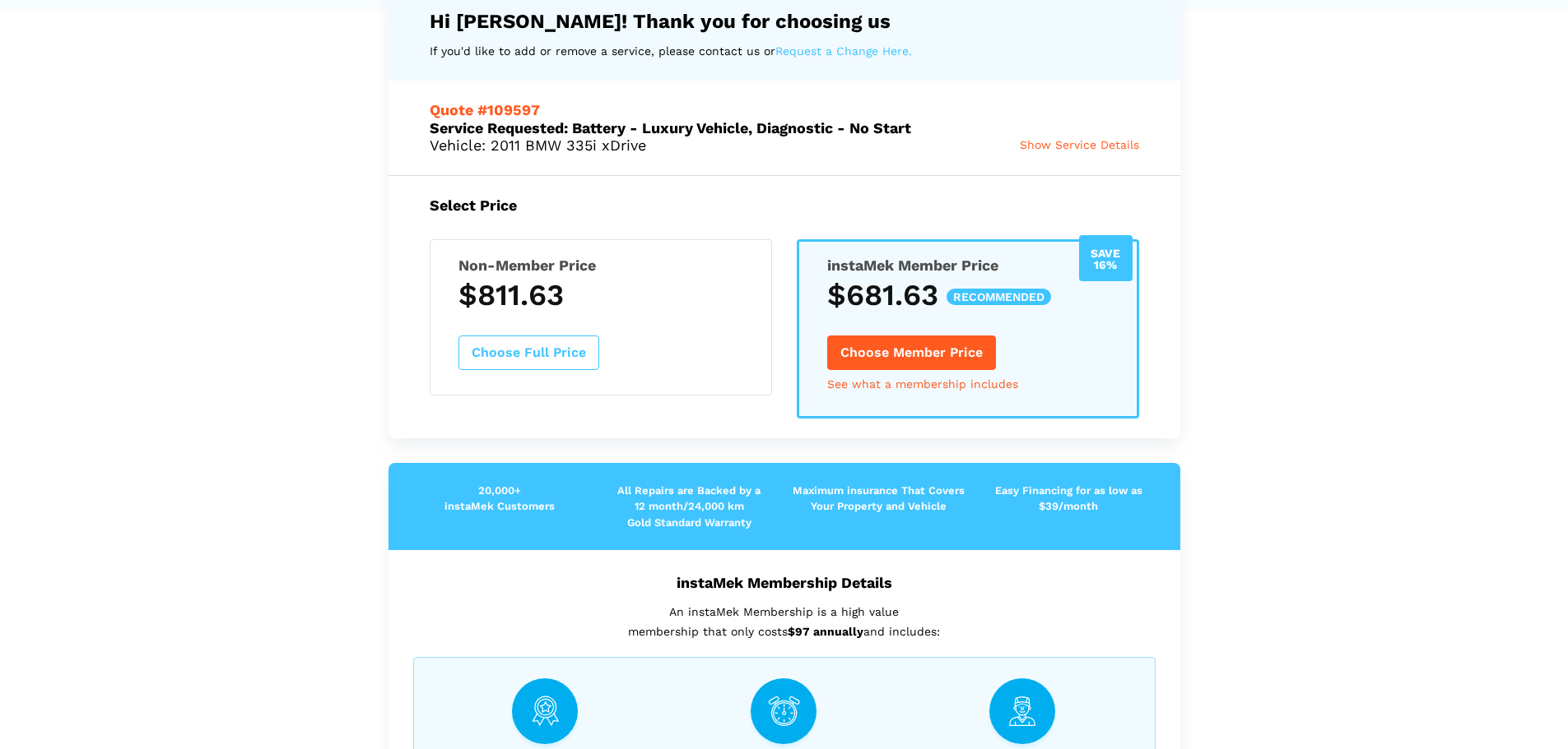
scroll to position [0, 0]
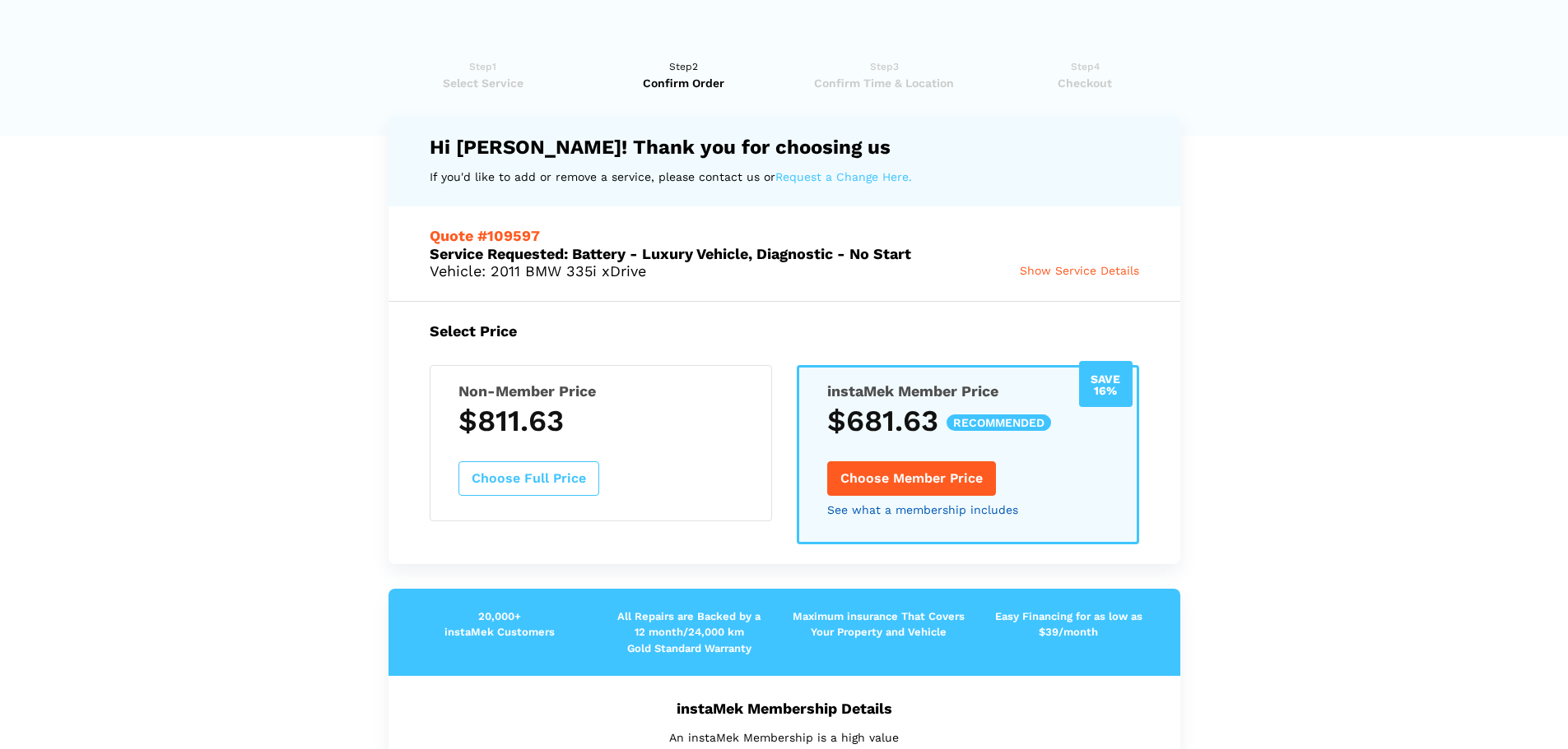
click at [965, 513] on link "See what a membership includes" at bounding box center [922, 510] width 191 height 11
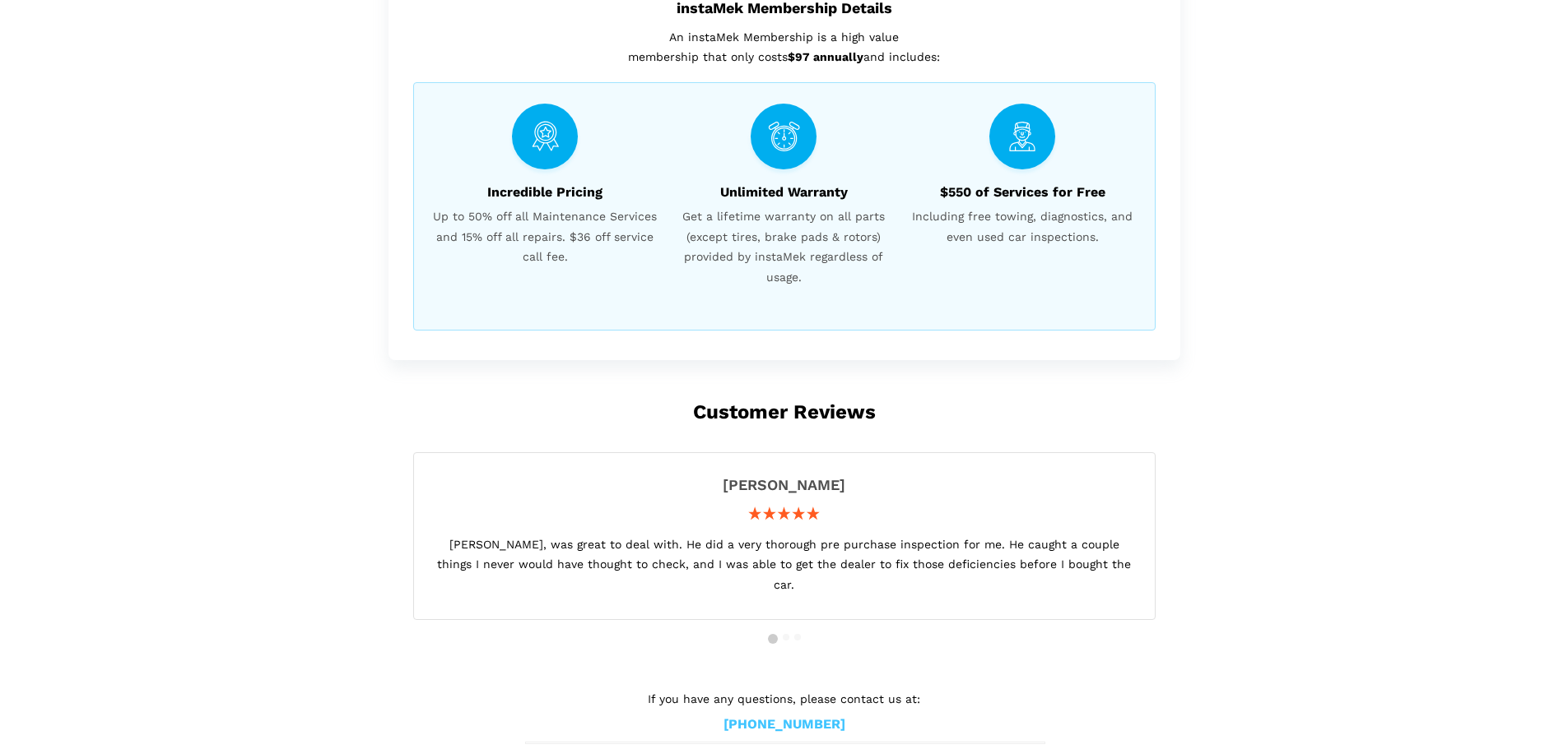
scroll to position [208, 0]
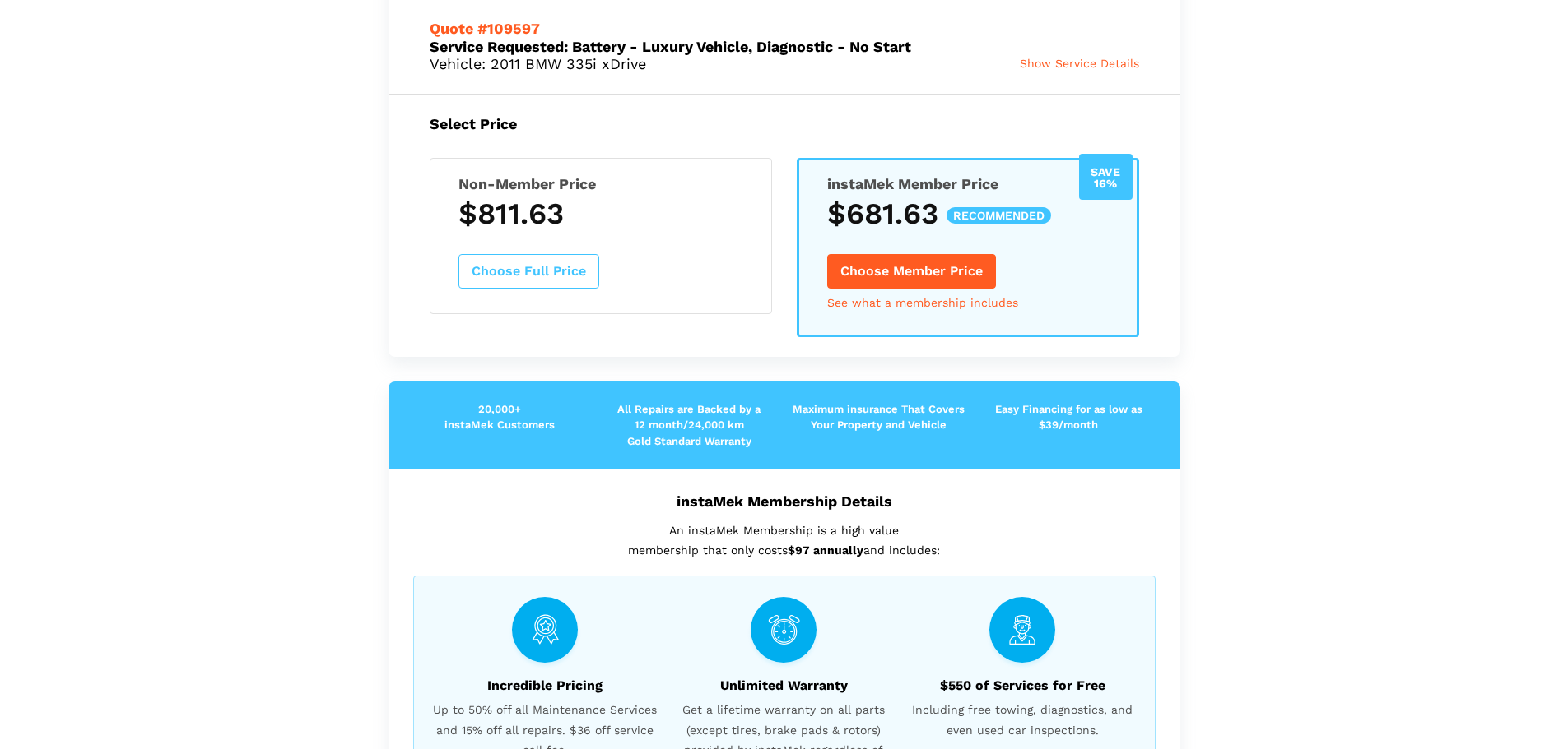
click at [920, 267] on button "Choose Member Price" at bounding box center [911, 271] width 168 height 35
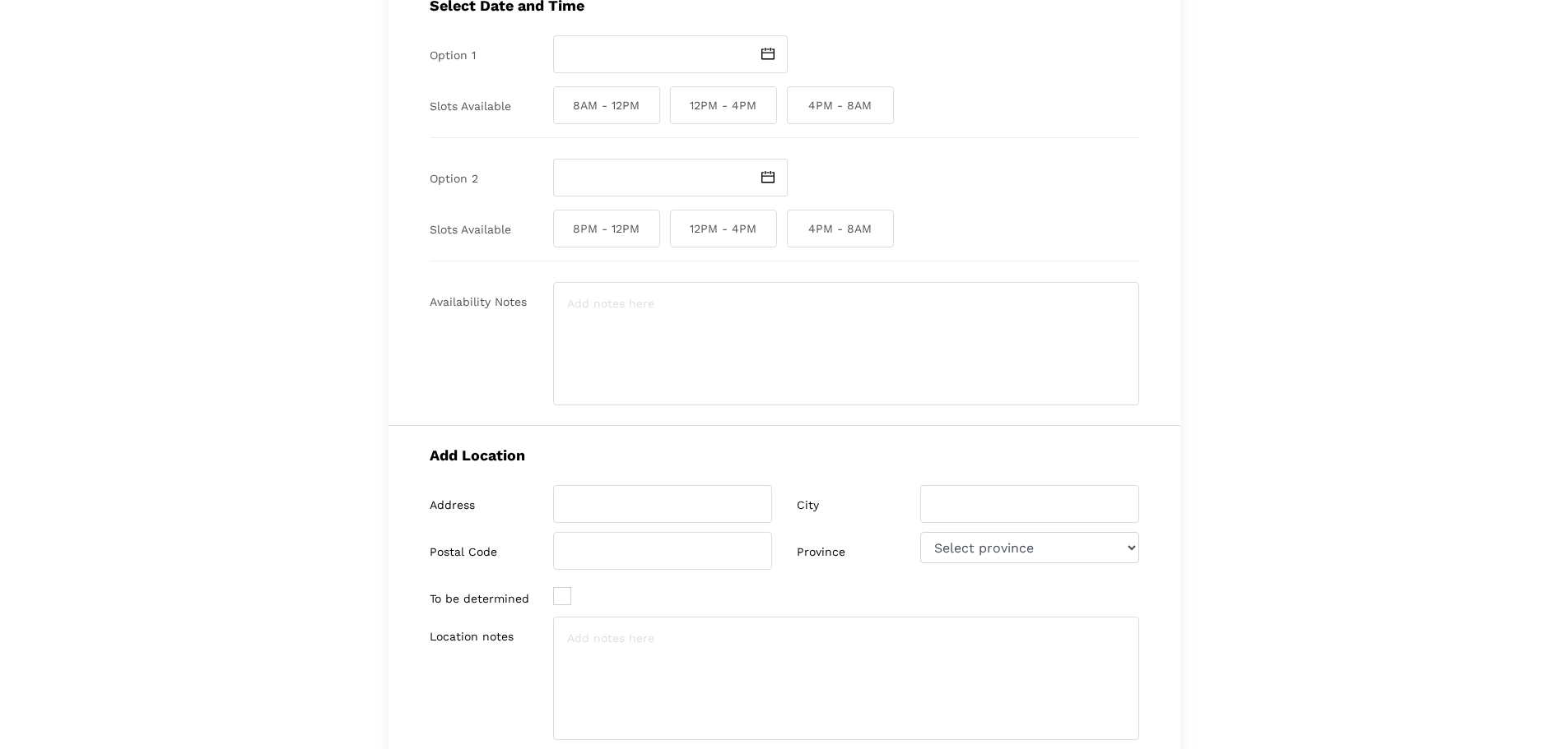
scroll to position [0, 0]
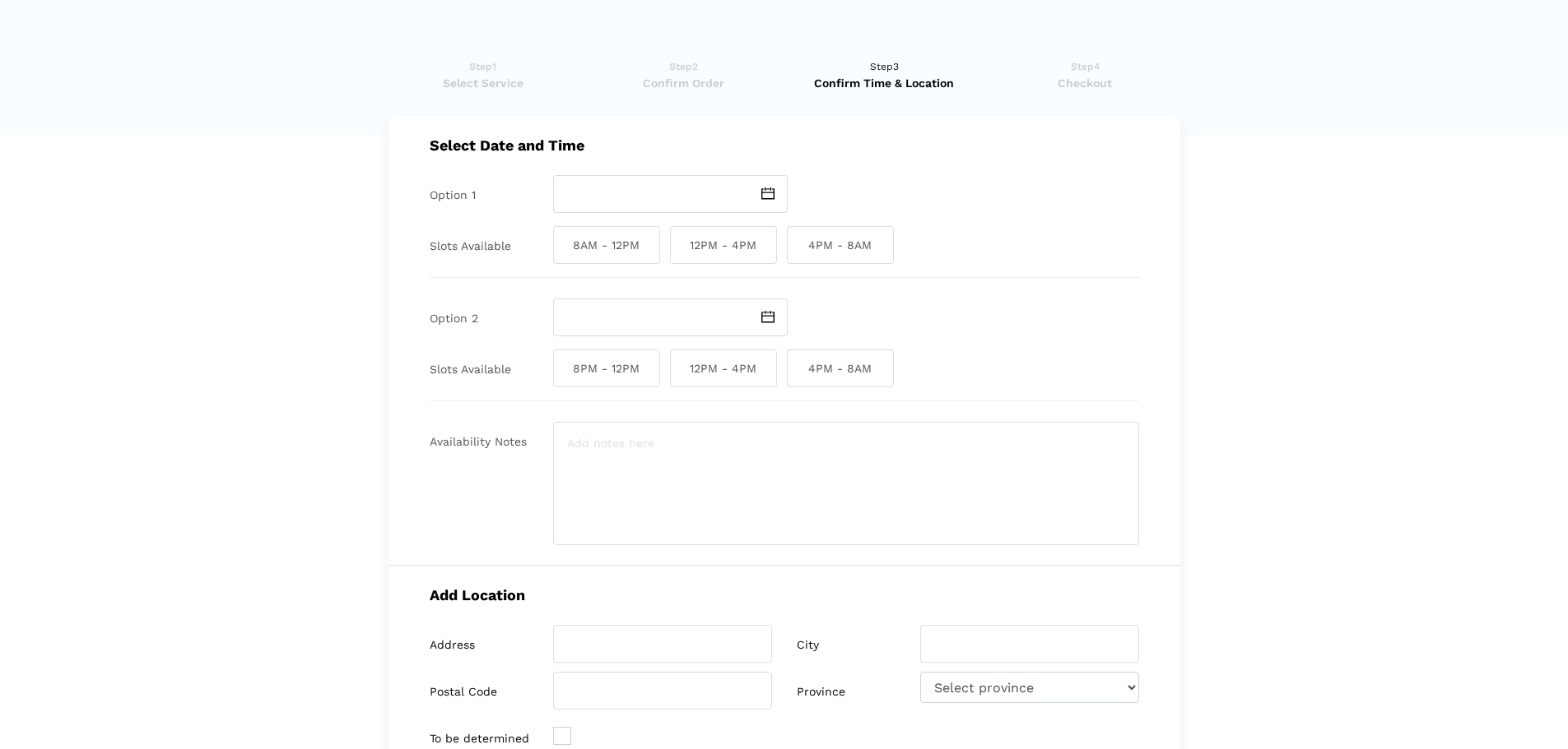
click at [772, 189] on img at bounding box center [768, 194] width 13 height 12
